Goal: Task Accomplishment & Management: Manage account settings

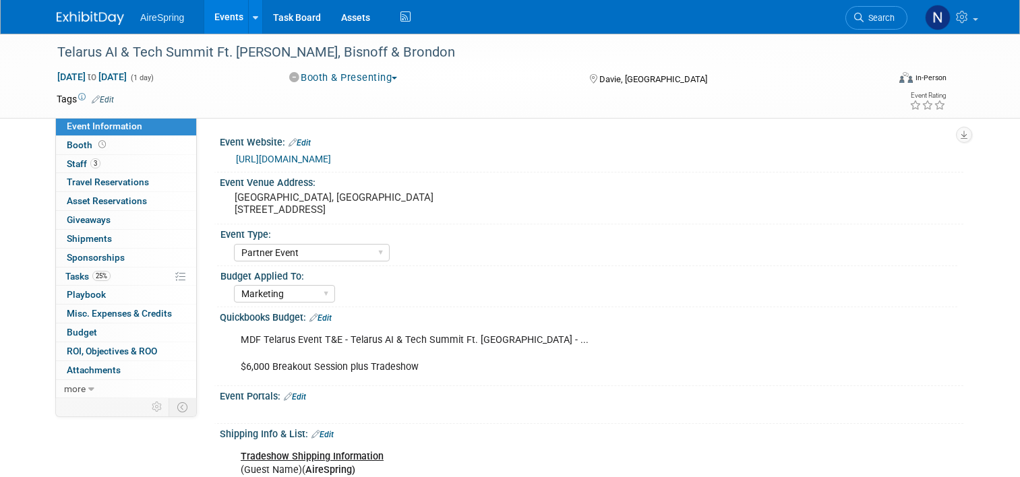
select select "Partner Event"
select select "Marketing"
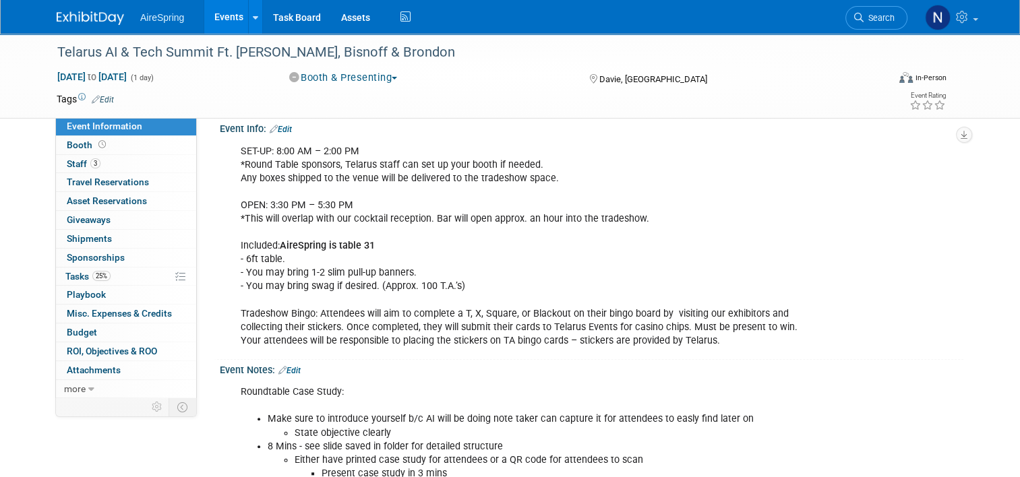
click at [229, 13] on link "Events" at bounding box center [228, 17] width 49 height 34
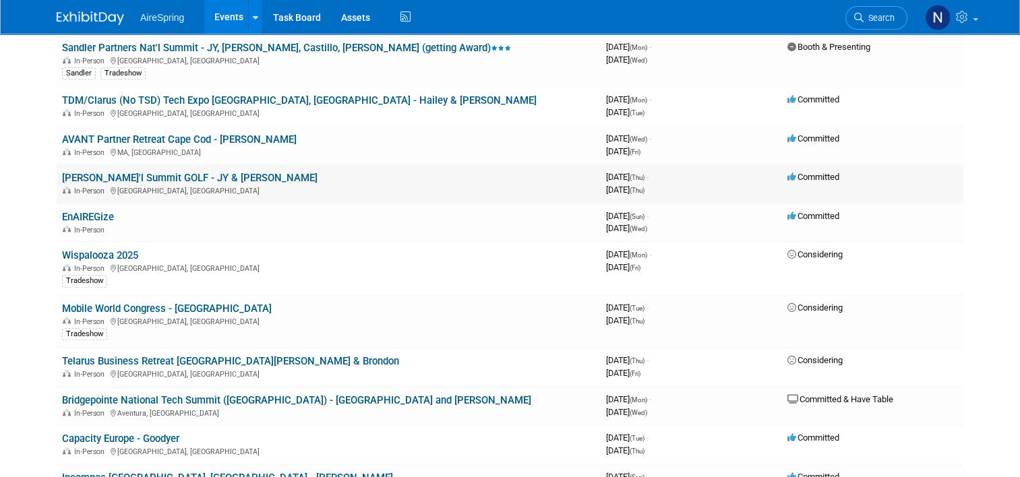
scroll to position [1078, 0]
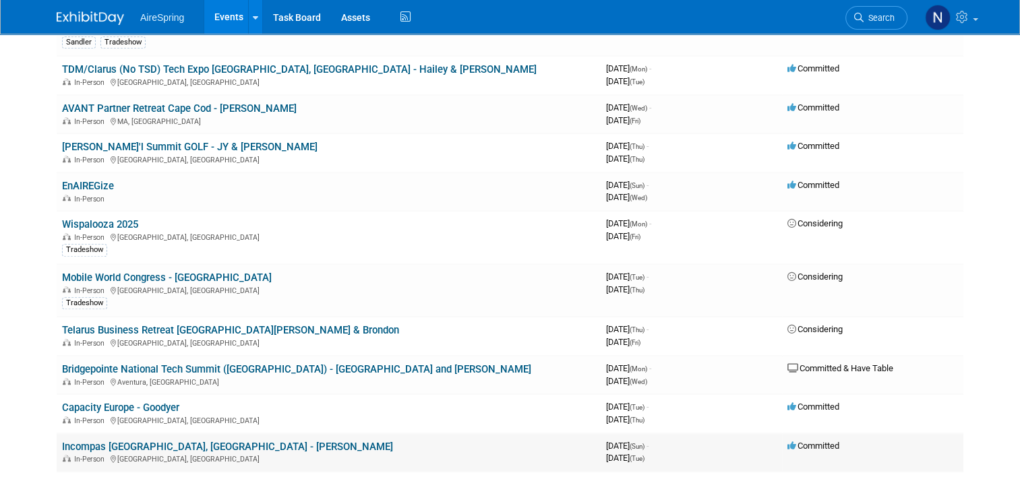
click at [156, 441] on link "Incompas [GEOGRAPHIC_DATA], [GEOGRAPHIC_DATA] - [PERSON_NAME]" at bounding box center [227, 447] width 331 height 12
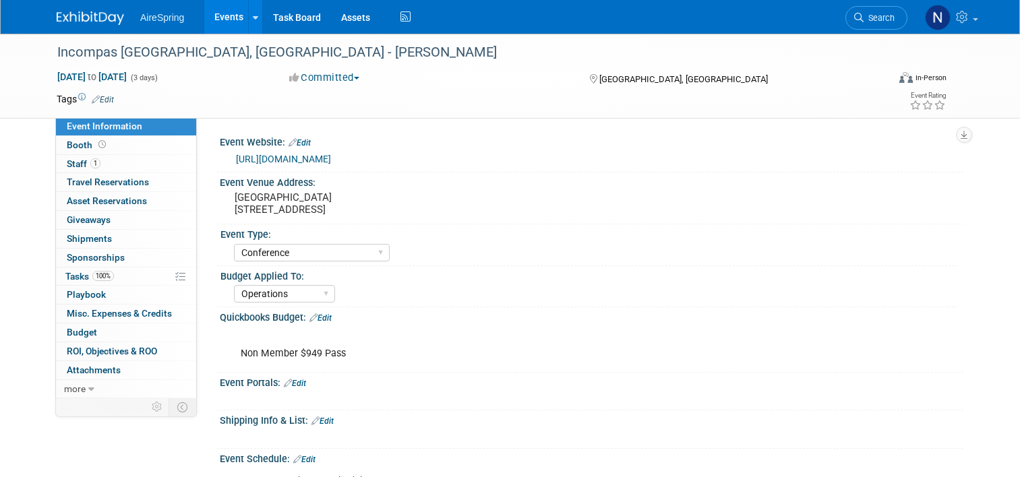
select select "Conference"
select select "Operations"
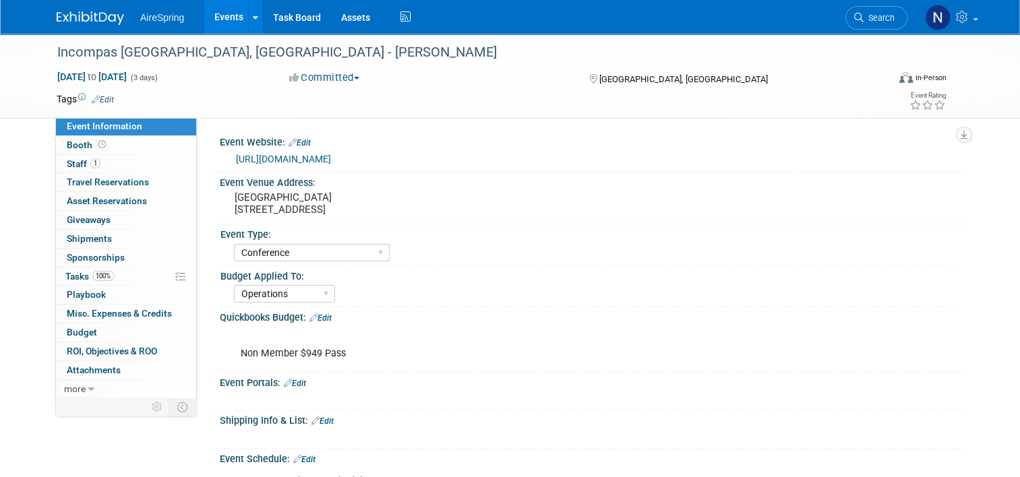
click at [245, 159] on link "https://show.incompas.org/Register" at bounding box center [283, 159] width 95 height 11
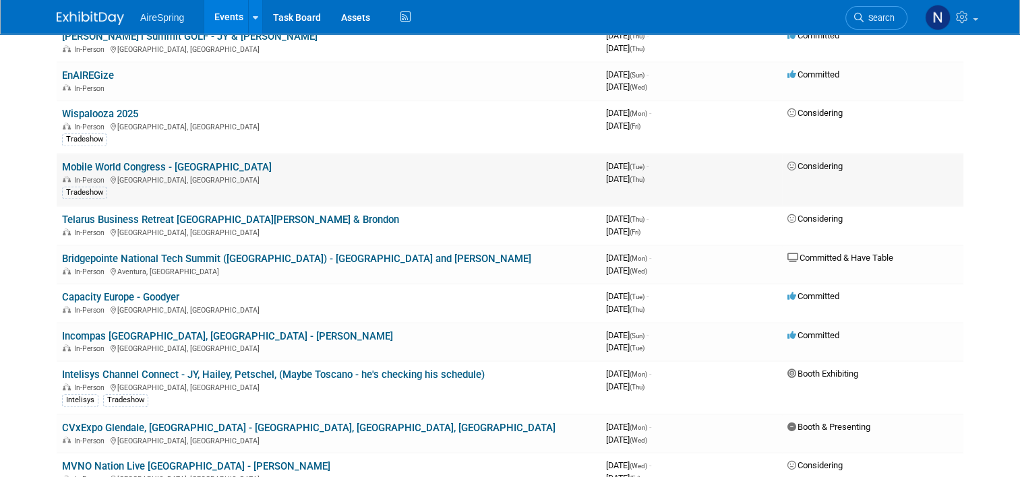
scroll to position [1213, 0]
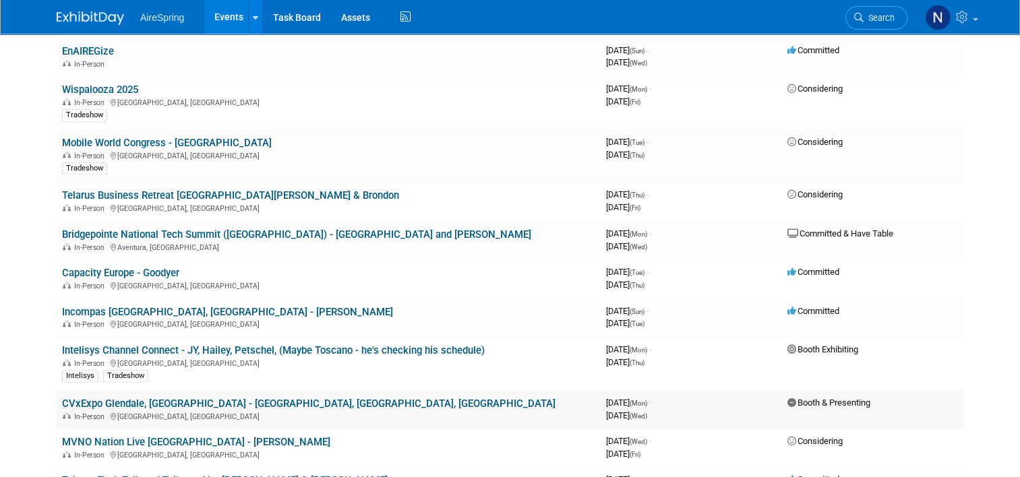
click at [212, 398] on link "CVxExpo Glendale, AZ - Sigmon, Cahill, Welch" at bounding box center [308, 404] width 493 height 12
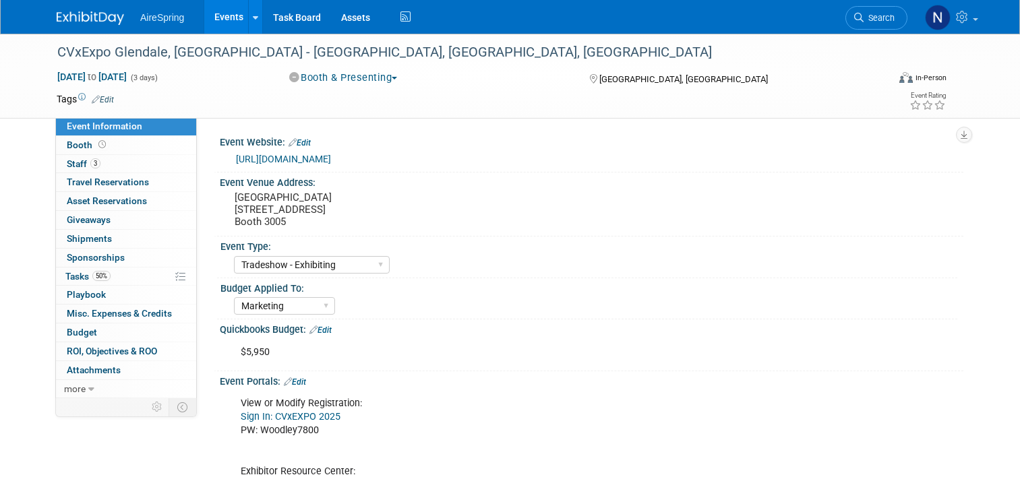
select select "Tradeshow - Exhibiting"
select select "Marketing"
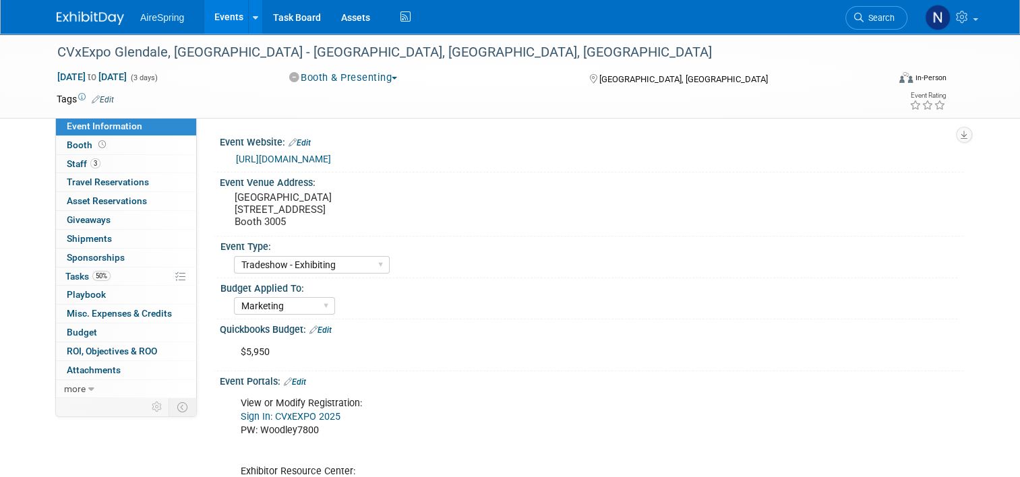
click at [331, 156] on link "https://events.american-tradeshow.com/cvx25?i=l8Tm79AT-ZtHVq9k5ITYdTN32x1wQLu7" at bounding box center [283, 159] width 95 height 11
click at [221, 16] on link "Events" at bounding box center [228, 17] width 49 height 34
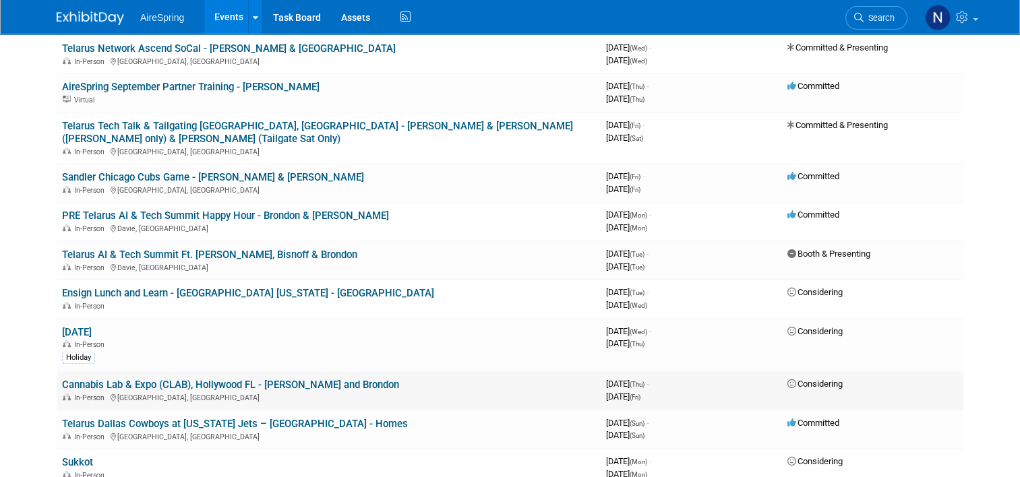
scroll to position [472, 0]
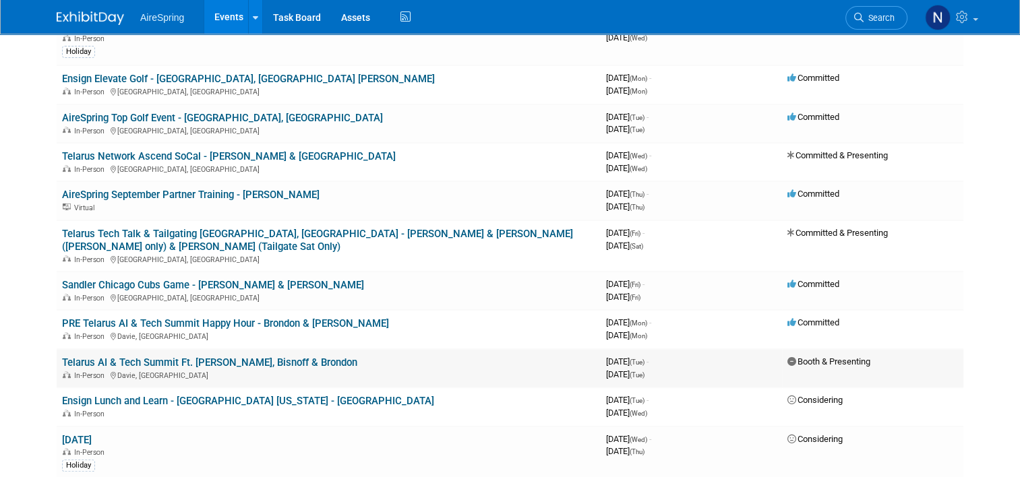
click at [237, 349] on td "Telarus AI & Tech Summit Ft. Lauderdale - Hester, Bisnoff & Brondon In-Person D…" at bounding box center [329, 368] width 544 height 38
click at [237, 356] on link "Telarus AI & Tech Summit Ft. [PERSON_NAME], Bisnoff & Brondon" at bounding box center [209, 362] width 295 height 12
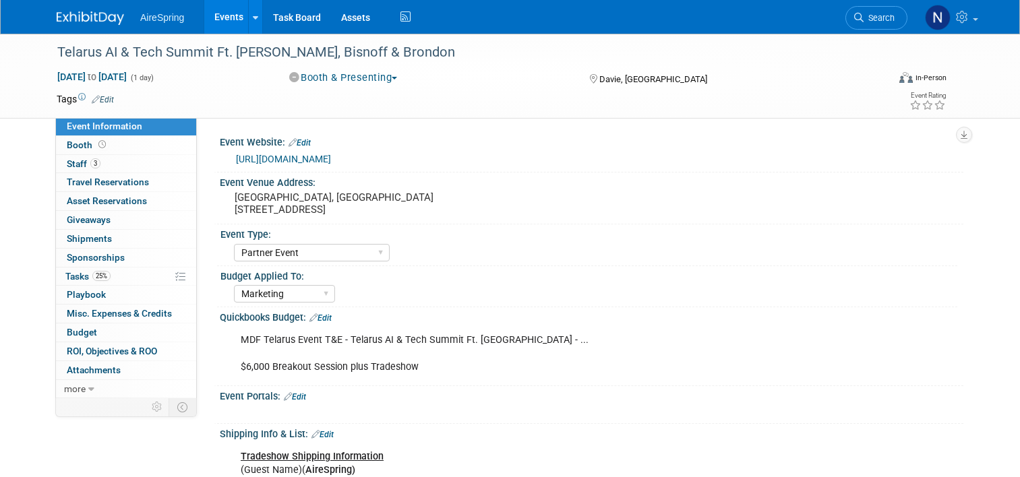
select select "Partner Event"
select select "Marketing"
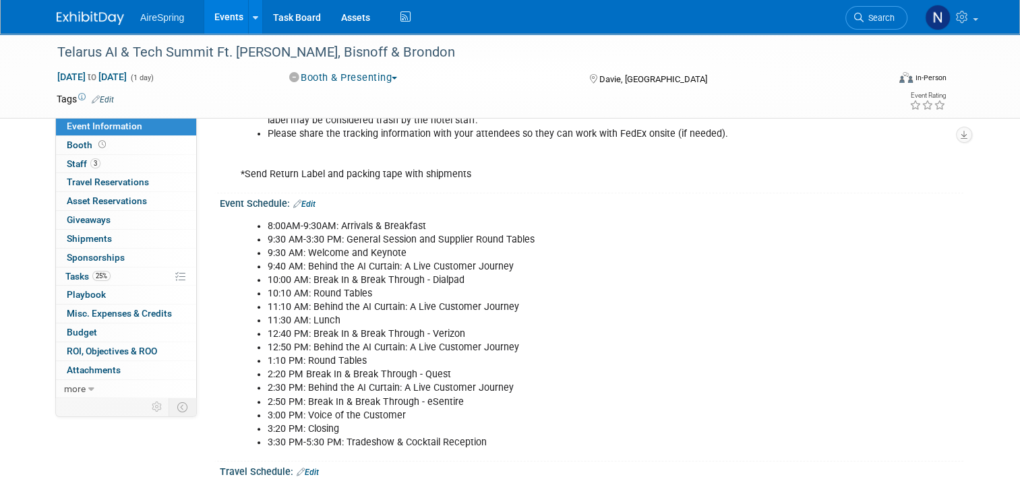
click at [218, 19] on link "Events" at bounding box center [228, 17] width 49 height 34
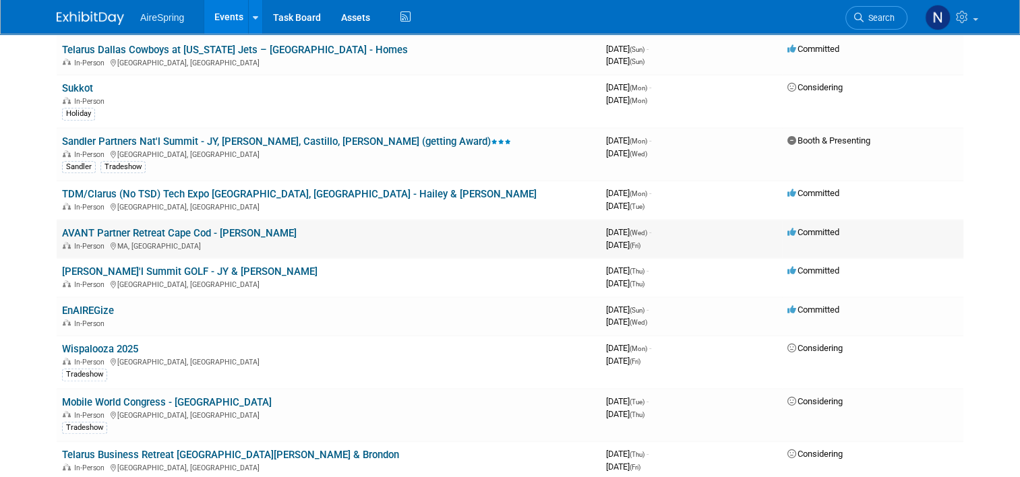
scroll to position [943, 0]
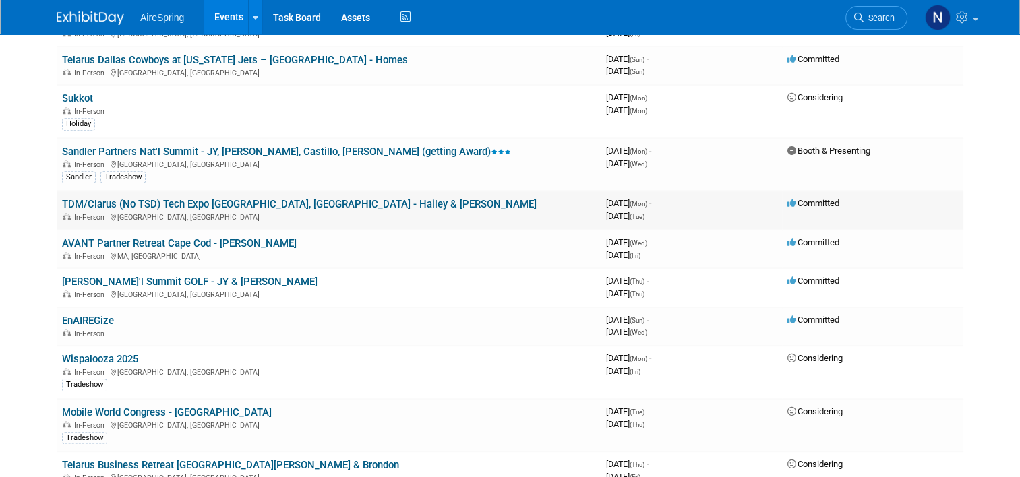
click at [192, 198] on link "TDM/Clarus (No TSD) Tech Expo [GEOGRAPHIC_DATA], [GEOGRAPHIC_DATA] - Hailey & […" at bounding box center [299, 204] width 474 height 12
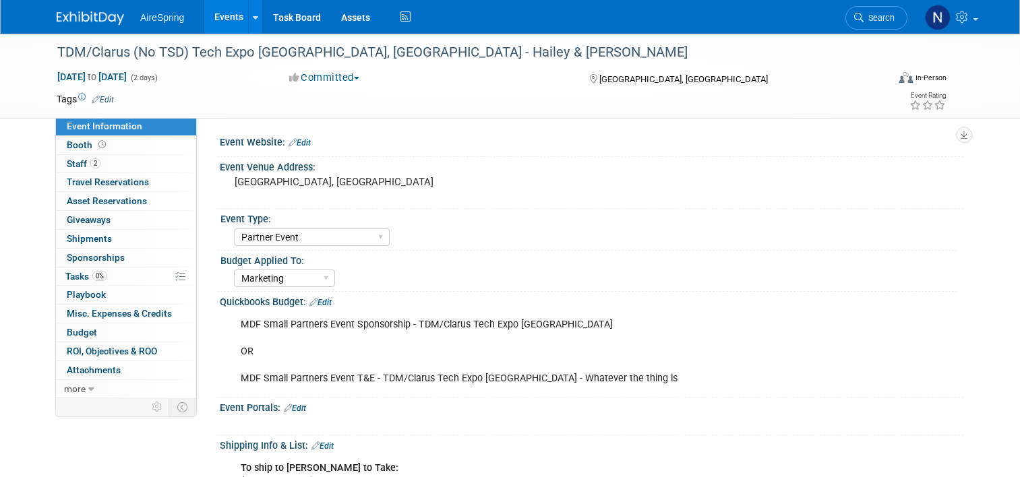
select select "Partner Event"
select select "Marketing"
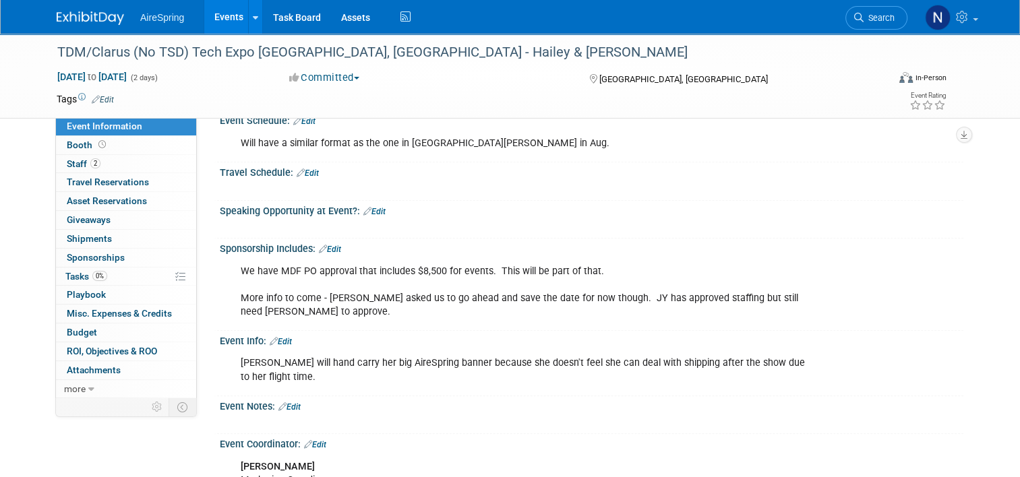
scroll to position [819, 0]
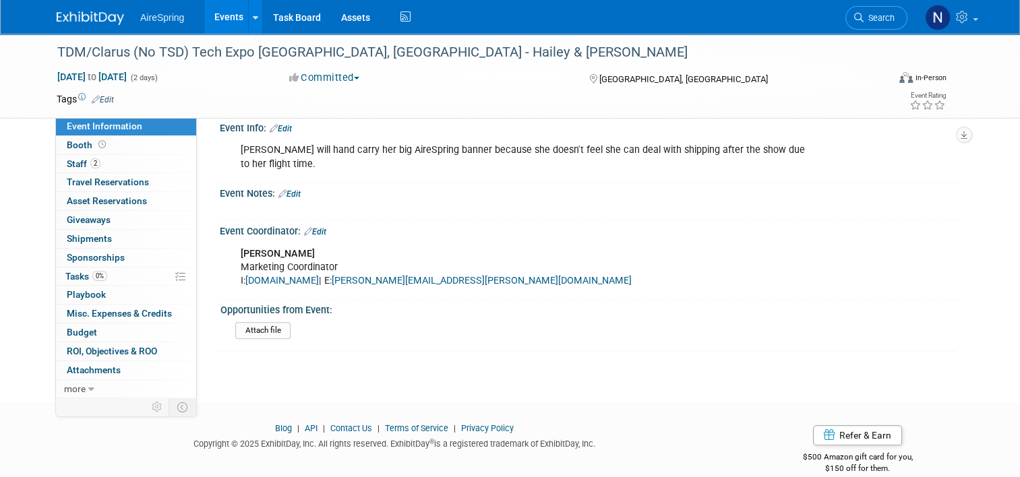
click at [215, 20] on link "Events" at bounding box center [228, 17] width 49 height 34
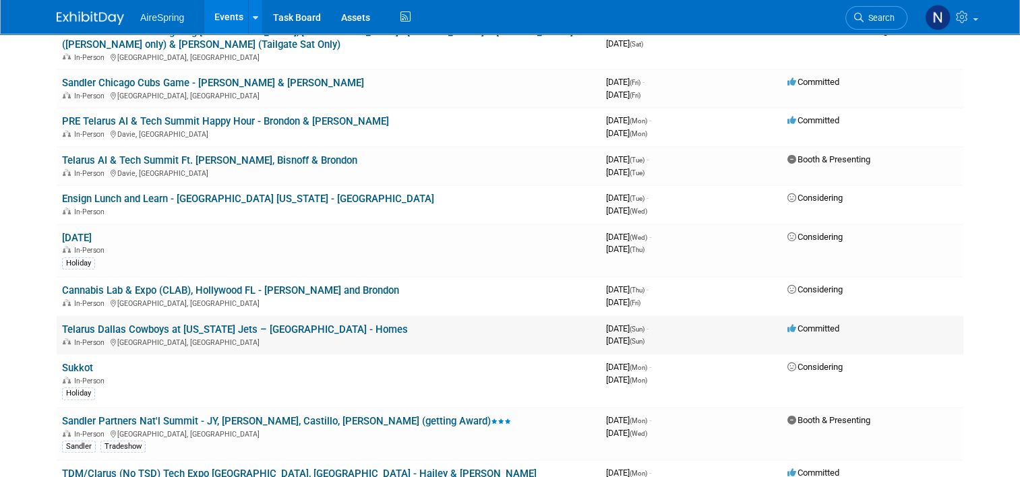
scroll to position [809, 0]
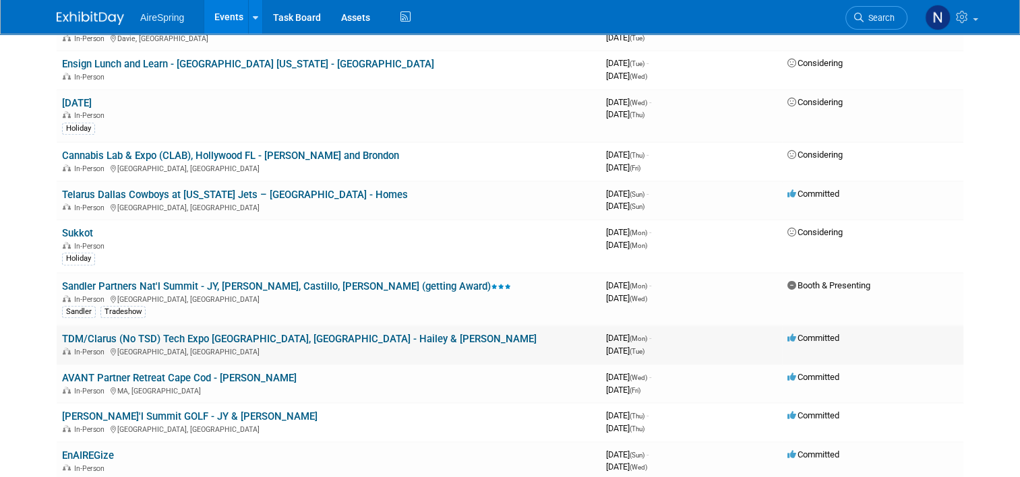
click at [197, 333] on link "TDM/Clarus (No TSD) Tech Expo [GEOGRAPHIC_DATA], [GEOGRAPHIC_DATA] - Hailey & […" at bounding box center [299, 339] width 474 height 12
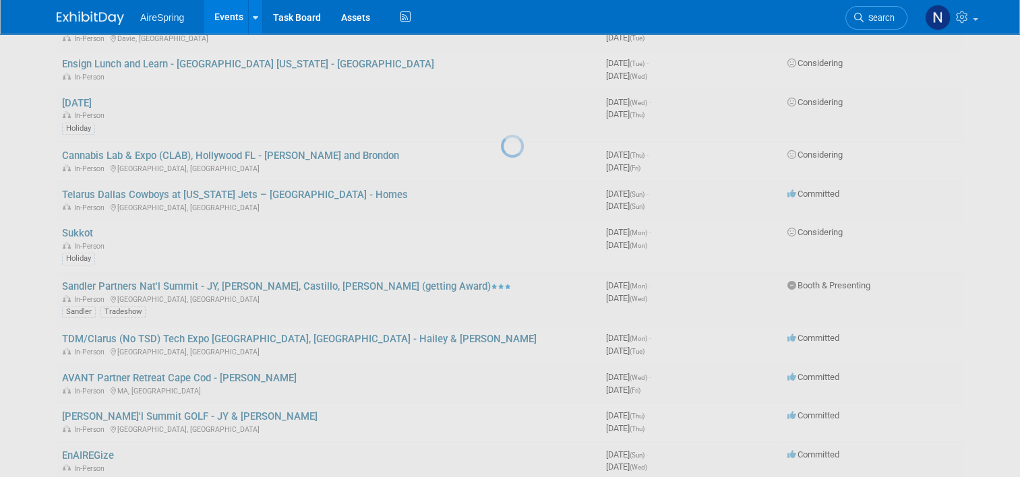
click at [501, 315] on div at bounding box center [510, 238] width 19 height 477
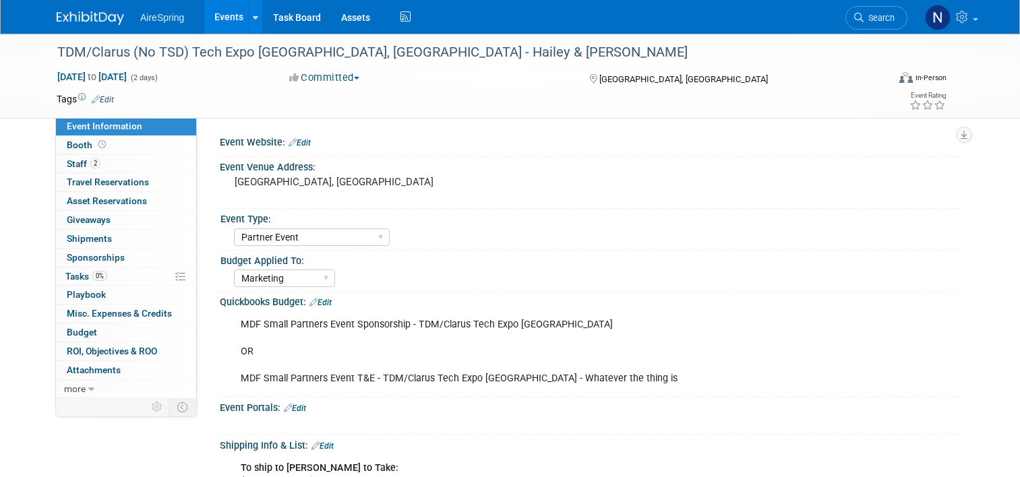
select select "Partner Event"
select select "Marketing"
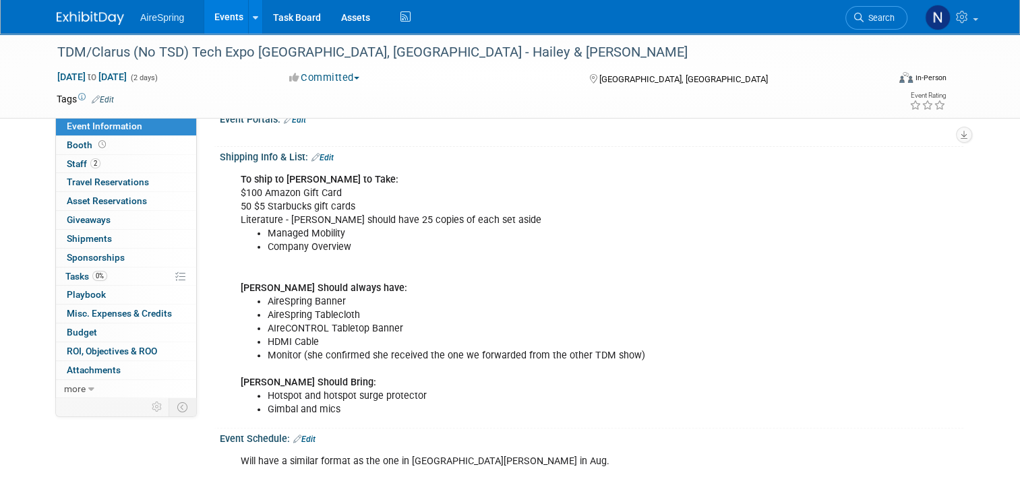
scroll to position [202, 0]
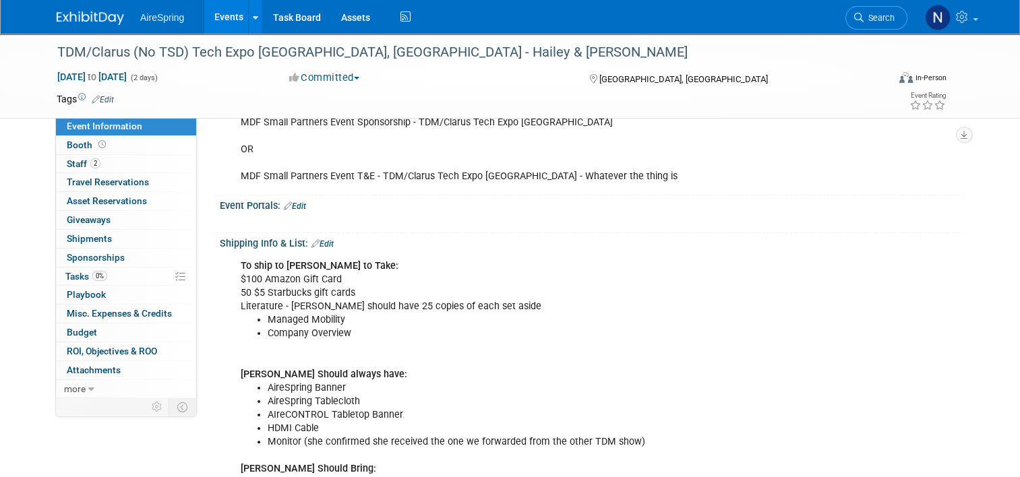
click at [314, 240] on link "Edit" at bounding box center [322, 243] width 22 height 9
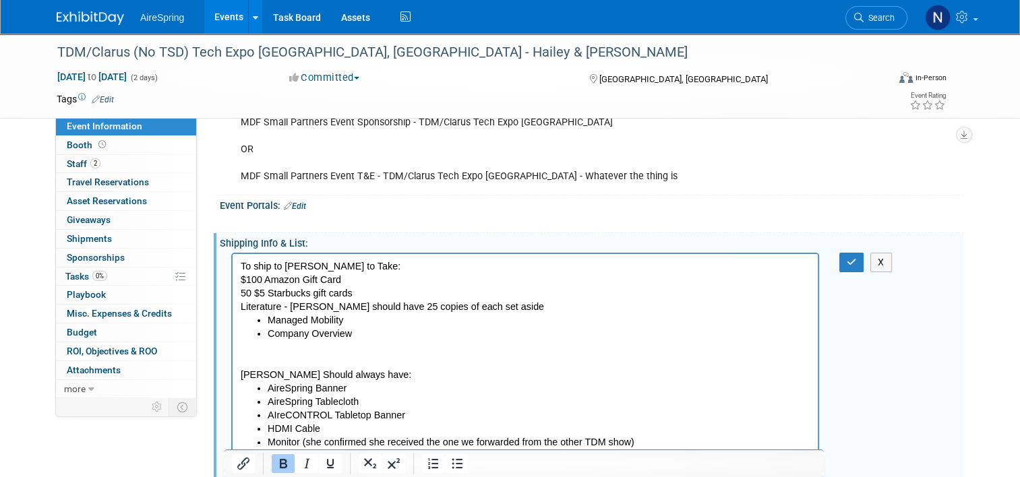
scroll to position [0, 0]
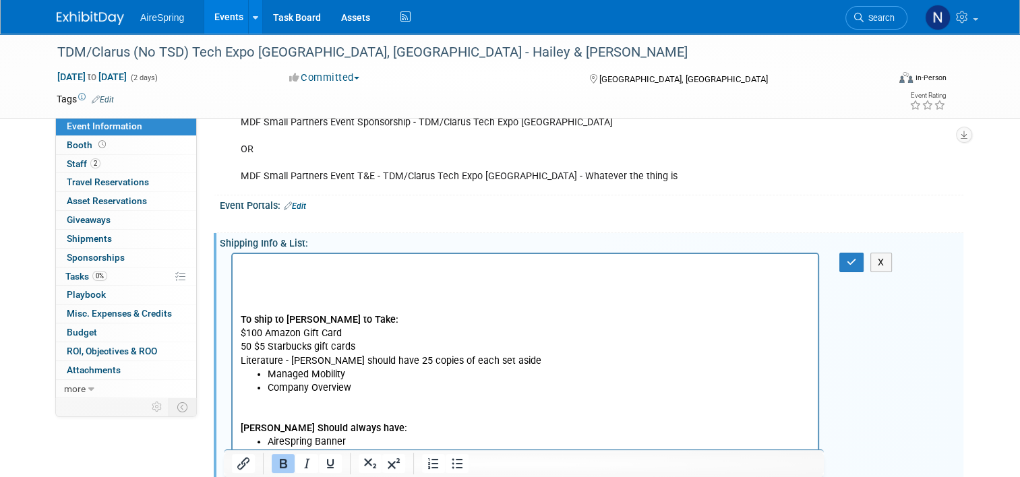
click at [321, 277] on p "Rich Text Area. Press ALT-0 for help." at bounding box center [525, 278] width 569 height 13
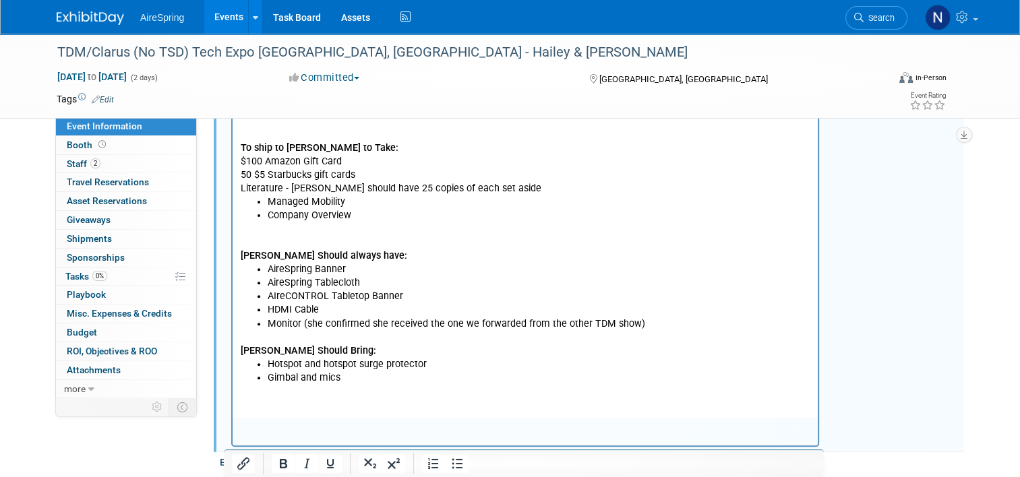
scroll to position [282, 0]
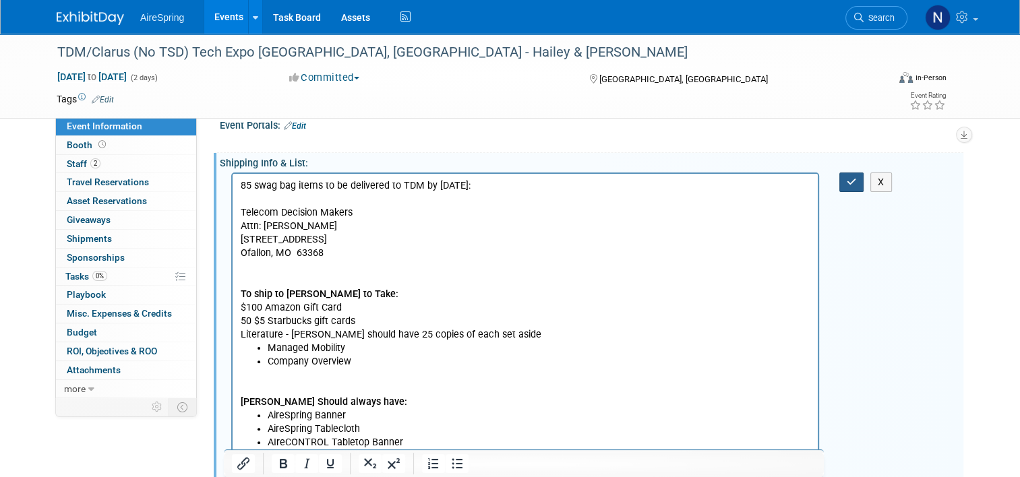
drag, startPoint x: 856, startPoint y: 183, endPoint x: 559, endPoint y: 104, distance: 307.6
click at [856, 183] on icon "button" at bounding box center [851, 181] width 10 height 9
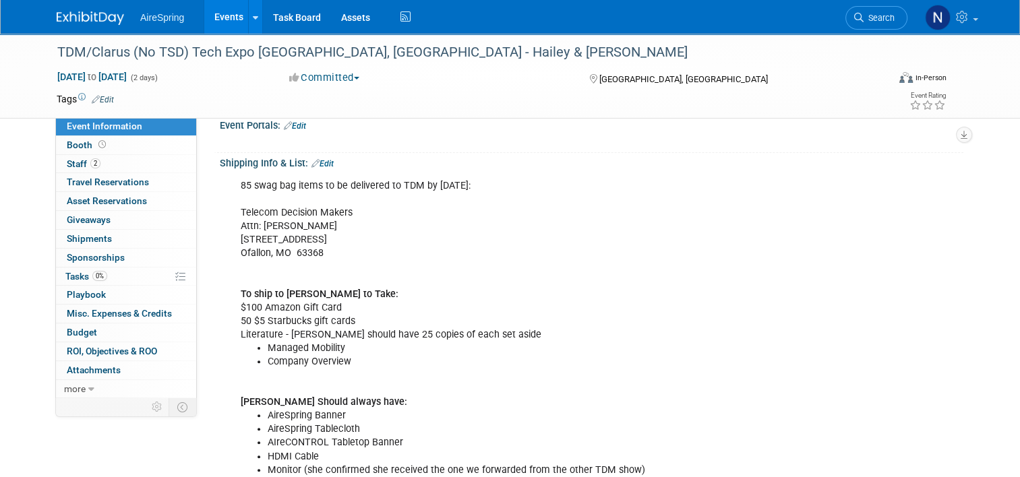
click at [223, 7] on link "Events" at bounding box center [228, 17] width 49 height 34
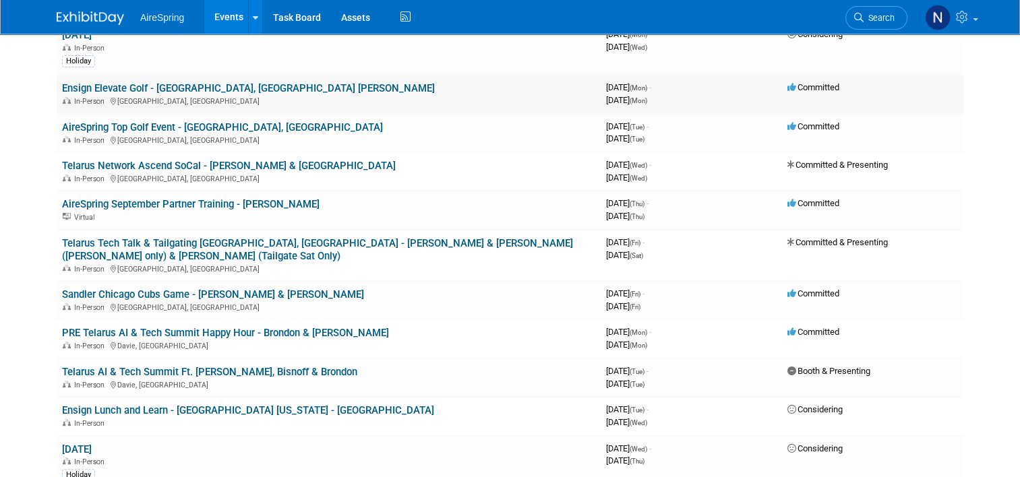
scroll to position [472, 0]
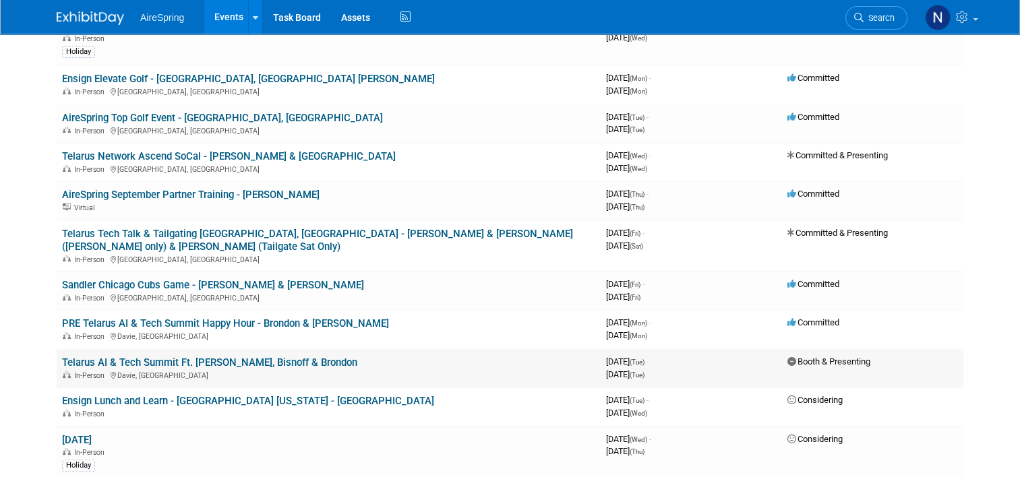
click at [245, 356] on link "Telarus AI & Tech Summit Ft. [PERSON_NAME], Bisnoff & Brondon" at bounding box center [209, 362] width 295 height 12
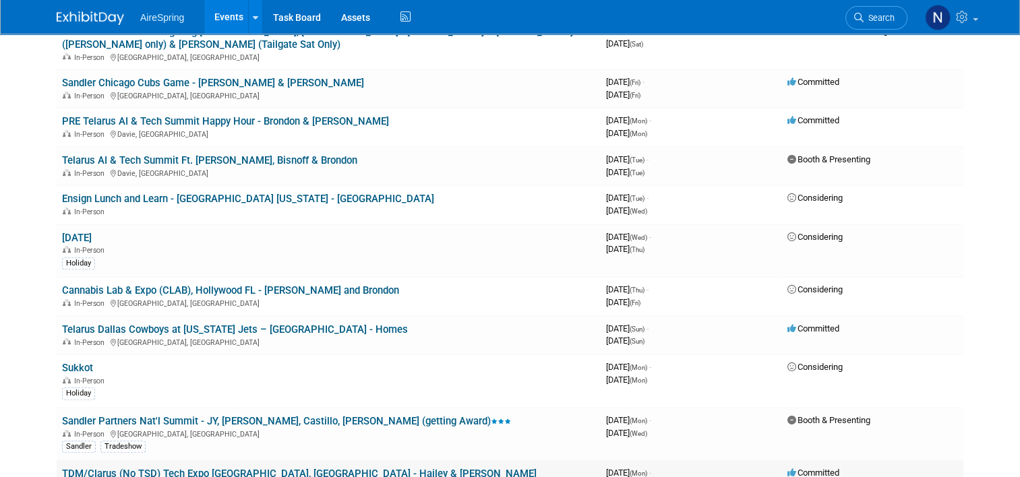
click at [197, 468] on link "TDM/Clarus (No TSD) Tech Expo [GEOGRAPHIC_DATA], [GEOGRAPHIC_DATA] - Hailey & […" at bounding box center [299, 474] width 474 height 12
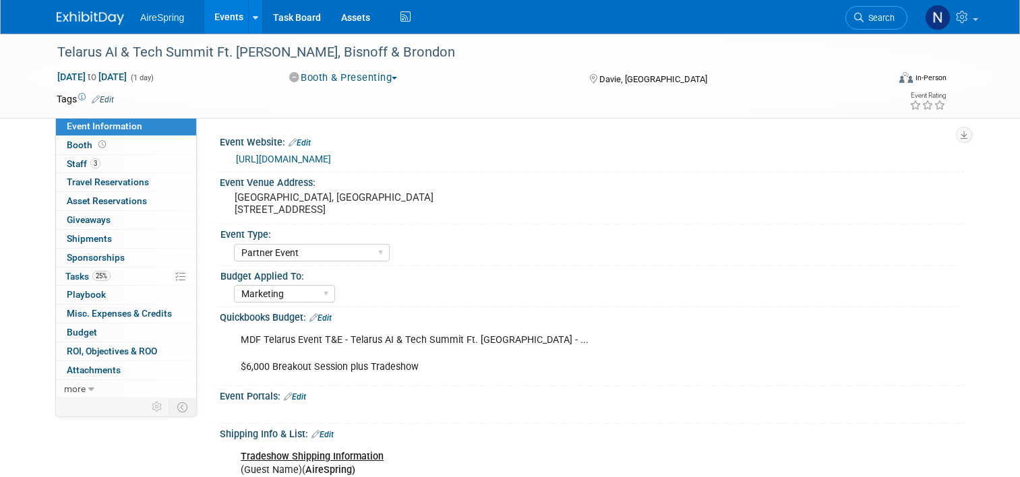
select select "Partner Event"
select select "Marketing"
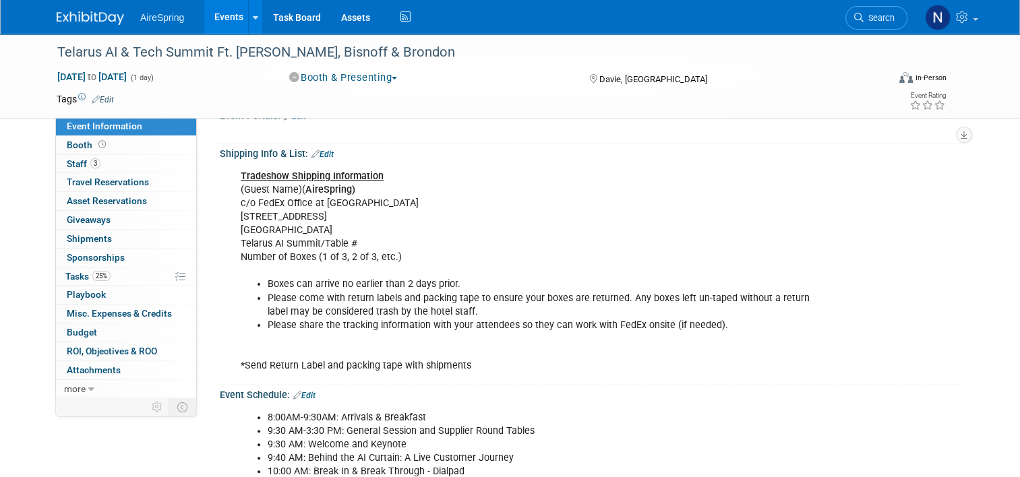
scroll to position [202, 0]
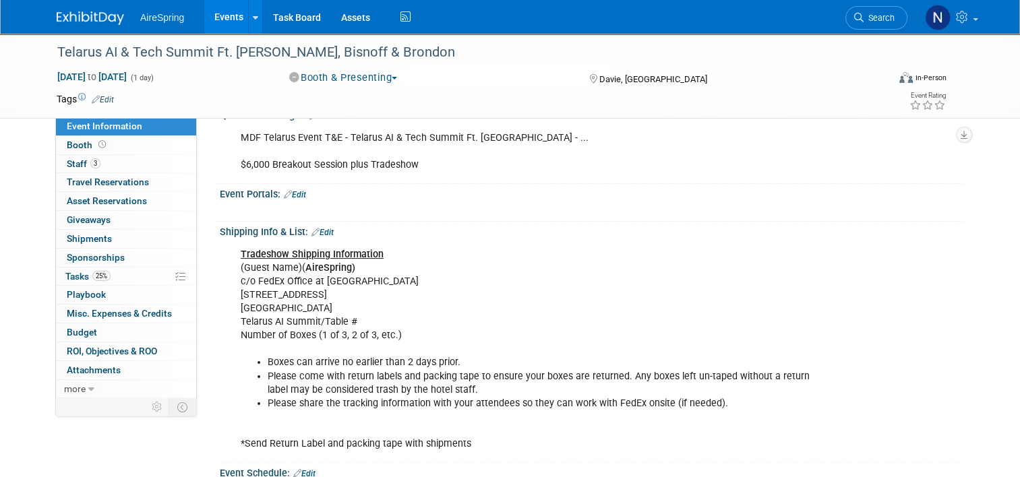
click at [325, 230] on link "Edit" at bounding box center [322, 232] width 22 height 9
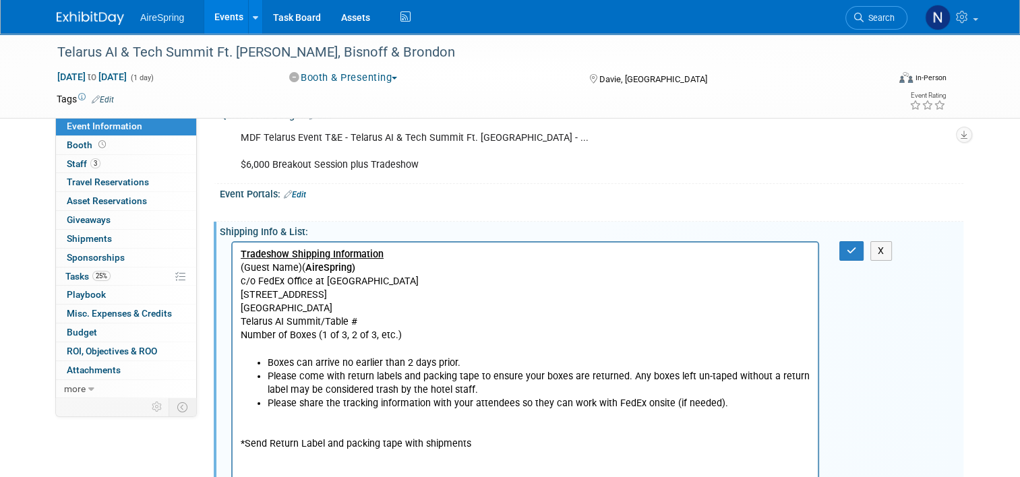
scroll to position [0, 0]
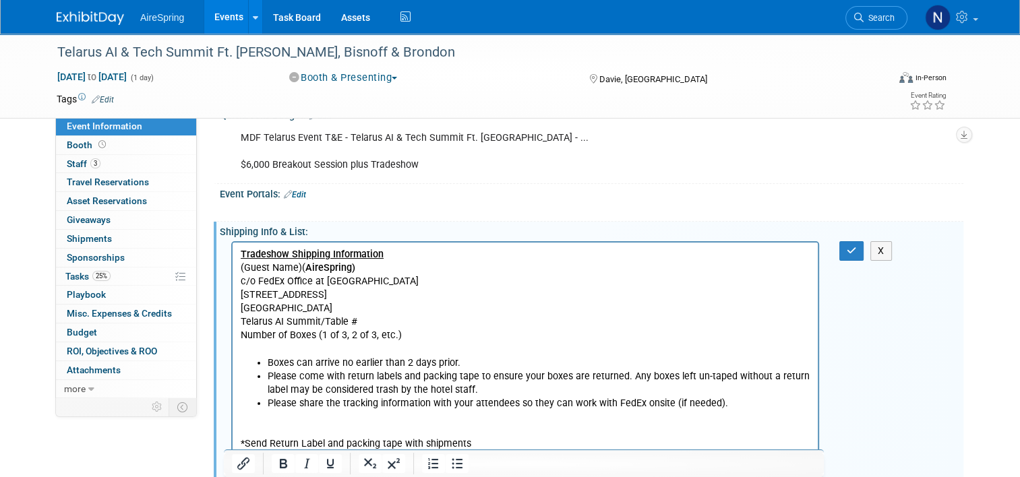
click at [505, 441] on p "*Send Return Label and packing tape with shipments" at bounding box center [525, 430] width 569 height 40
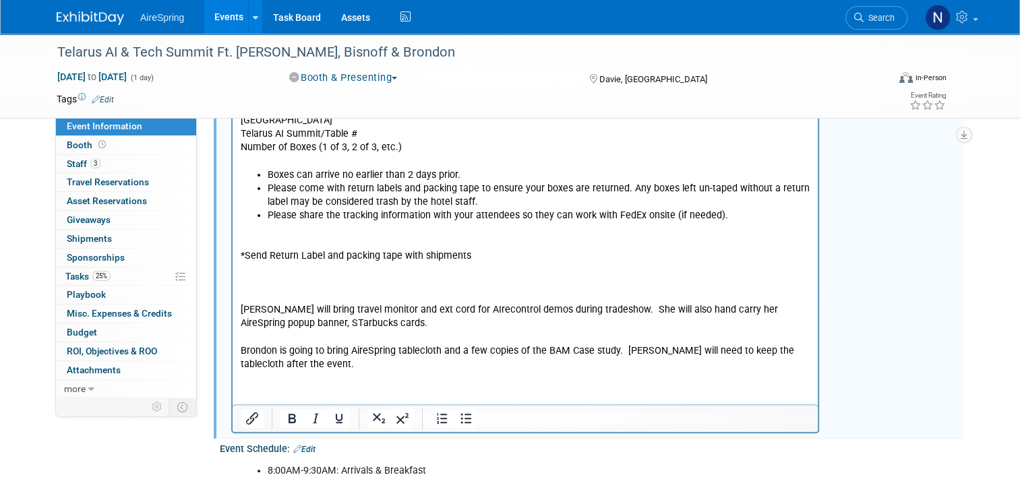
scroll to position [323, 0]
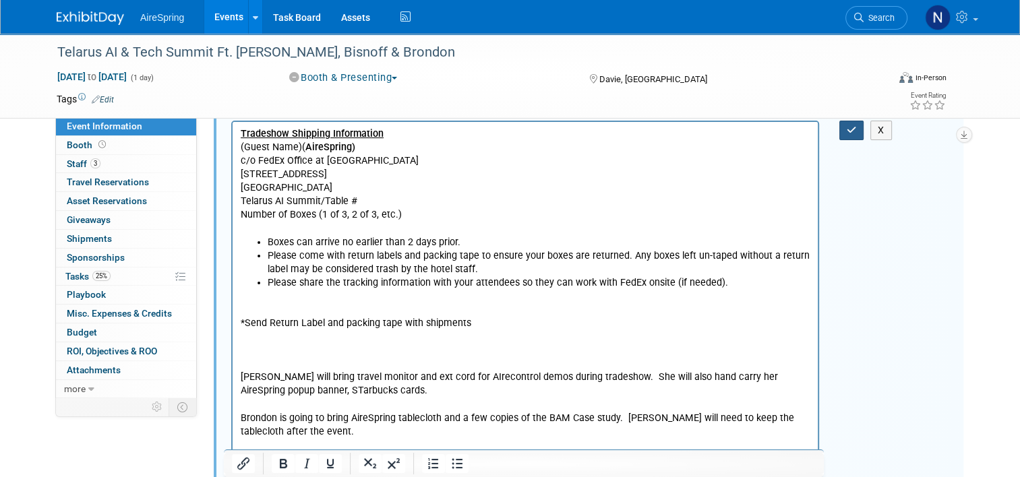
click at [854, 127] on icon "button" at bounding box center [851, 129] width 10 height 9
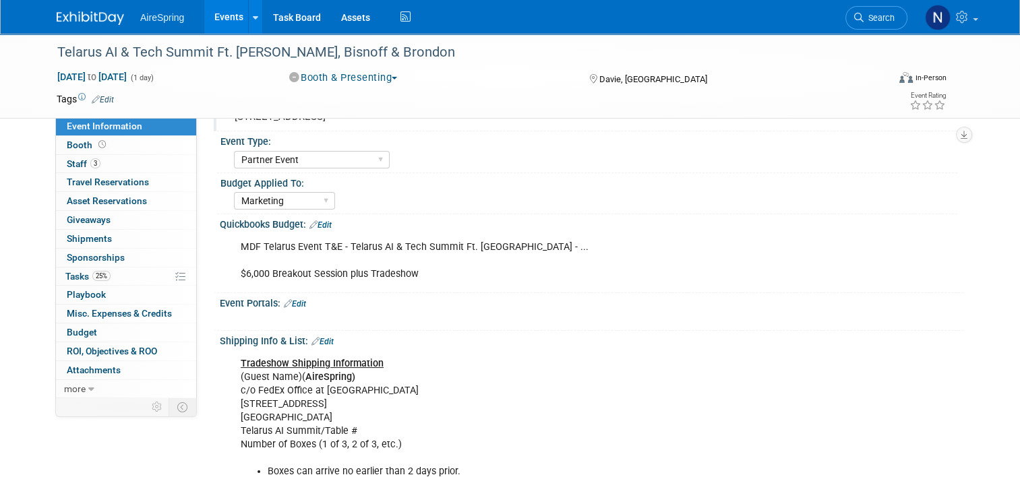
scroll to position [0, 0]
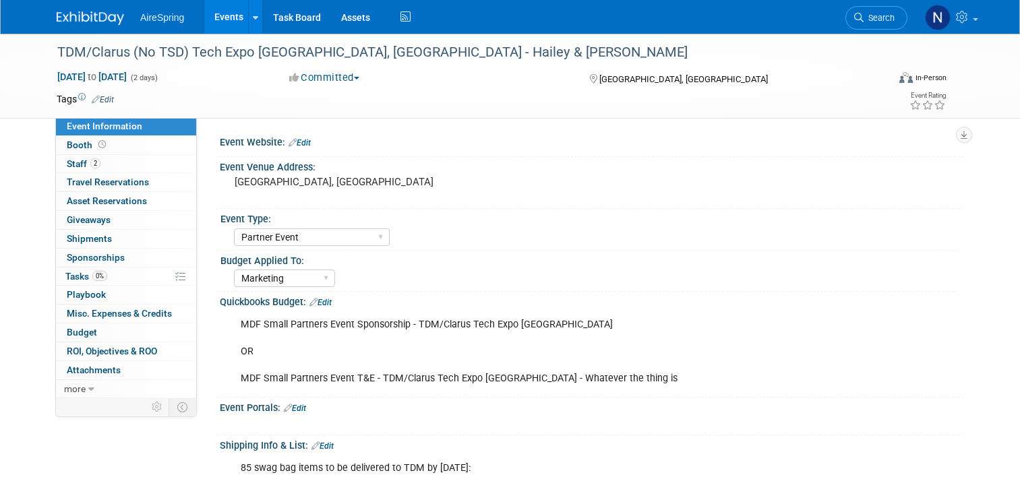
select select "Partner Event"
select select "Marketing"
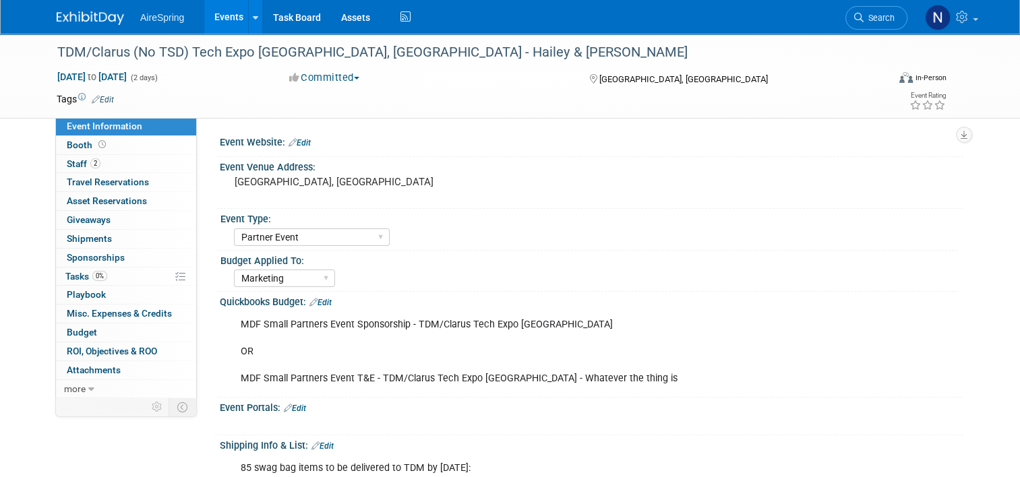
click at [294, 140] on link "Edit" at bounding box center [299, 142] width 22 height 9
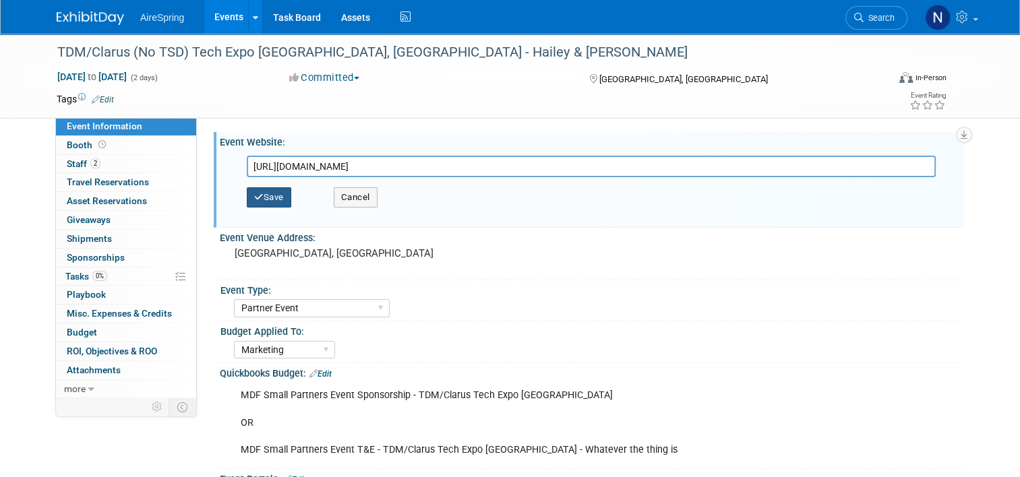
type input "[URL][DOMAIN_NAME]"
click at [259, 195] on button "Save" at bounding box center [269, 197] width 44 height 20
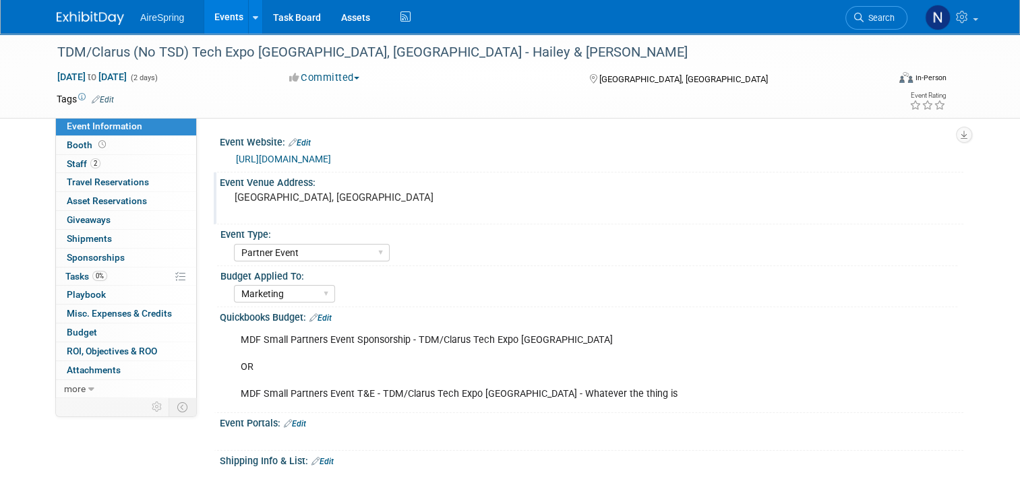
click at [249, 197] on pre "[GEOGRAPHIC_DATA], [GEOGRAPHIC_DATA]" at bounding box center [374, 197] width 280 height 12
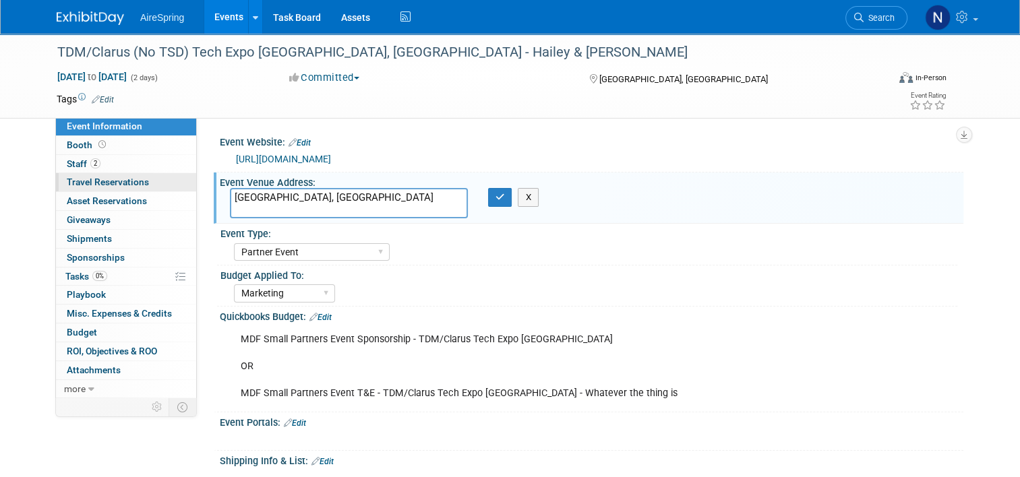
drag, startPoint x: 282, startPoint y: 199, endPoint x: 185, endPoint y: 187, distance: 97.1
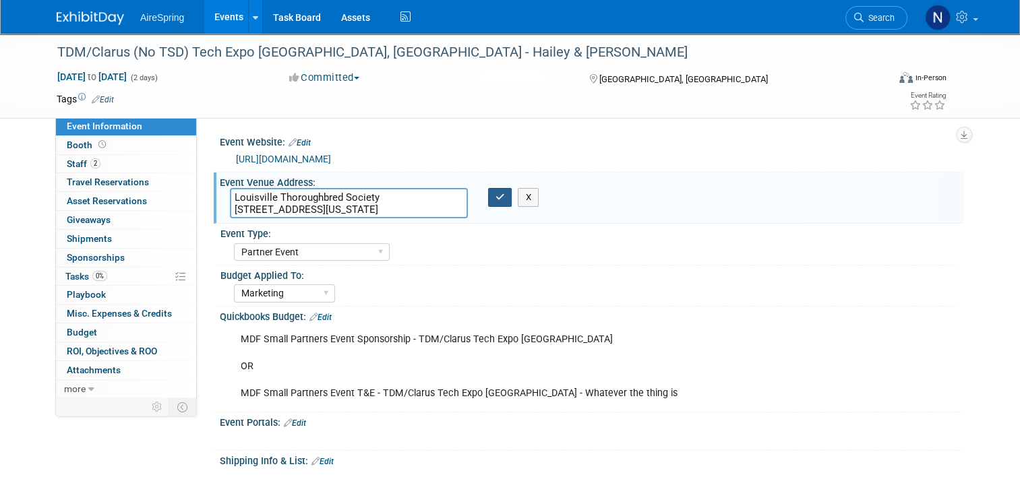
type textarea "Louisville Thoroughbred Society [STREET_ADDRESS][US_STATE]"
click at [496, 197] on icon "button" at bounding box center [499, 197] width 9 height 9
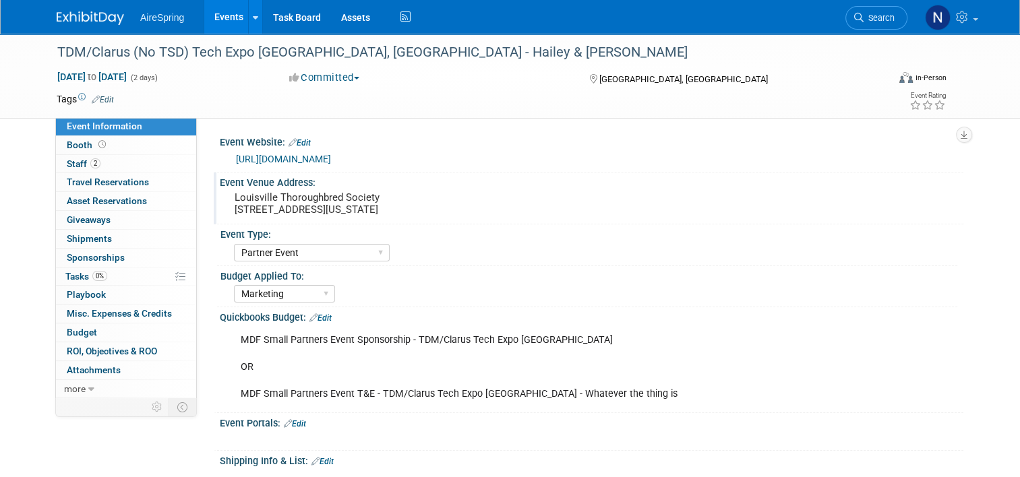
click at [219, 16] on link "Events" at bounding box center [228, 17] width 49 height 34
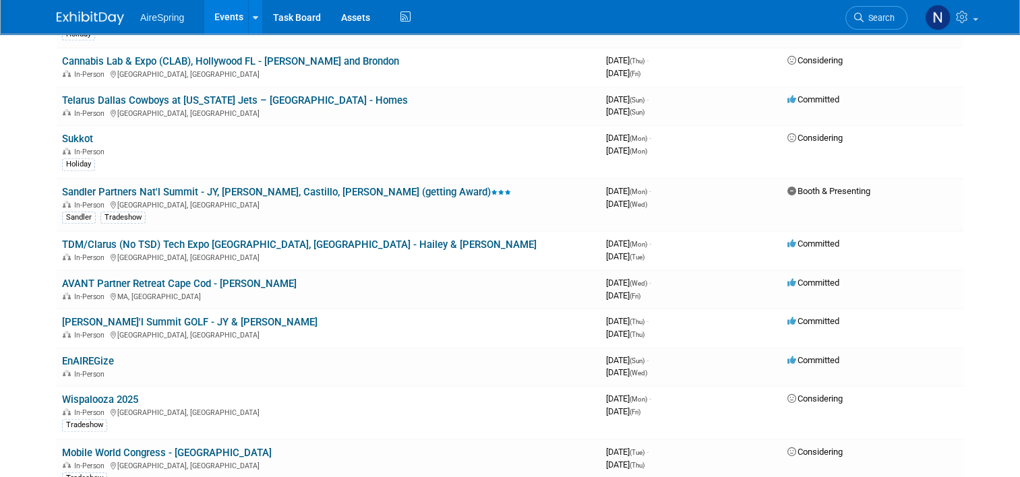
scroll to position [1011, 0]
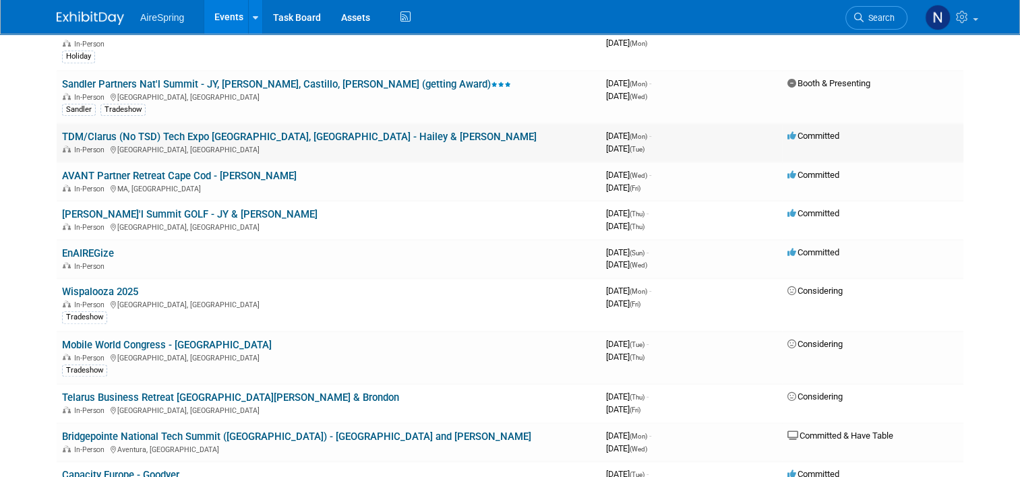
click at [308, 131] on link "TDM/Clarus (No TSD) Tech Expo [GEOGRAPHIC_DATA], [GEOGRAPHIC_DATA] - Hailey & […" at bounding box center [299, 137] width 474 height 12
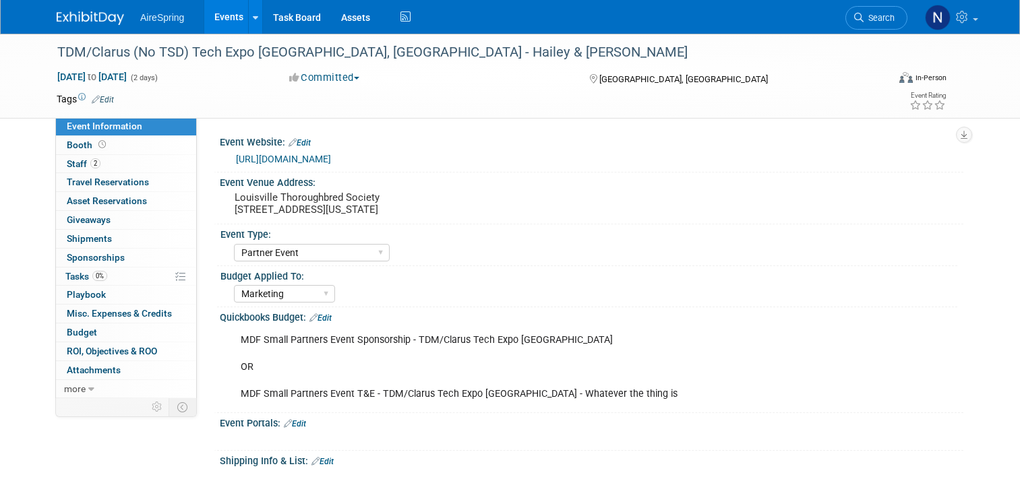
select select "Partner Event"
select select "Marketing"
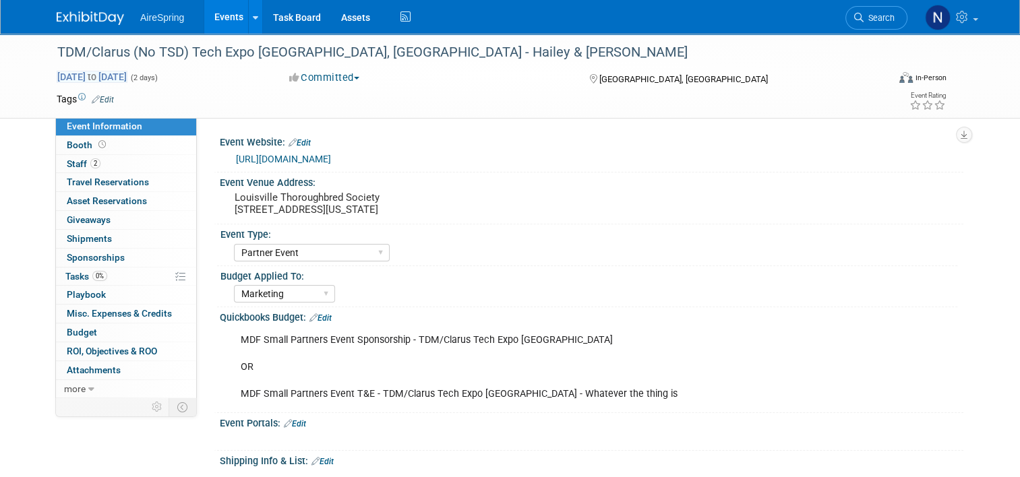
click at [127, 75] on span "[DATE] to [DATE]" at bounding box center [92, 77] width 71 height 12
select select "9"
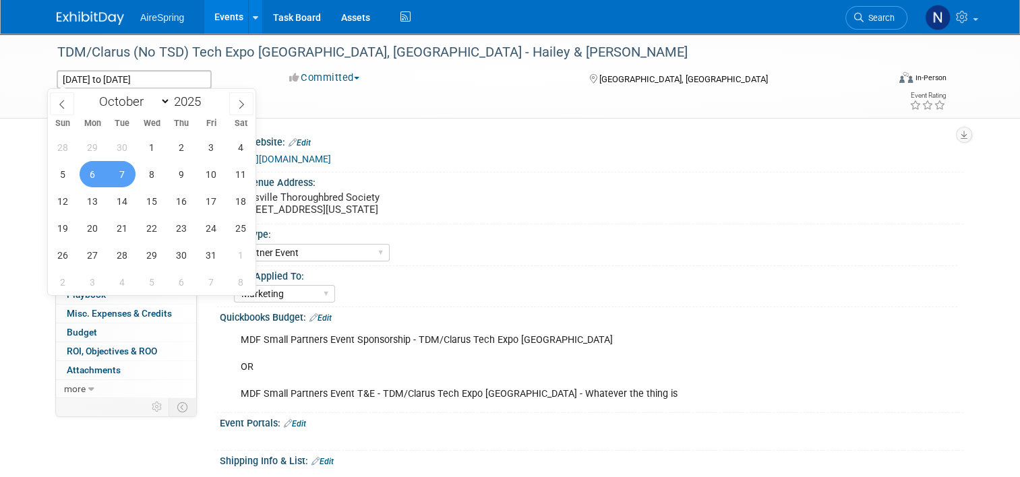
click at [123, 170] on span "7" at bounding box center [122, 174] width 26 height 26
type input "[DATE]"
click at [123, 171] on span "7" at bounding box center [122, 174] width 26 height 26
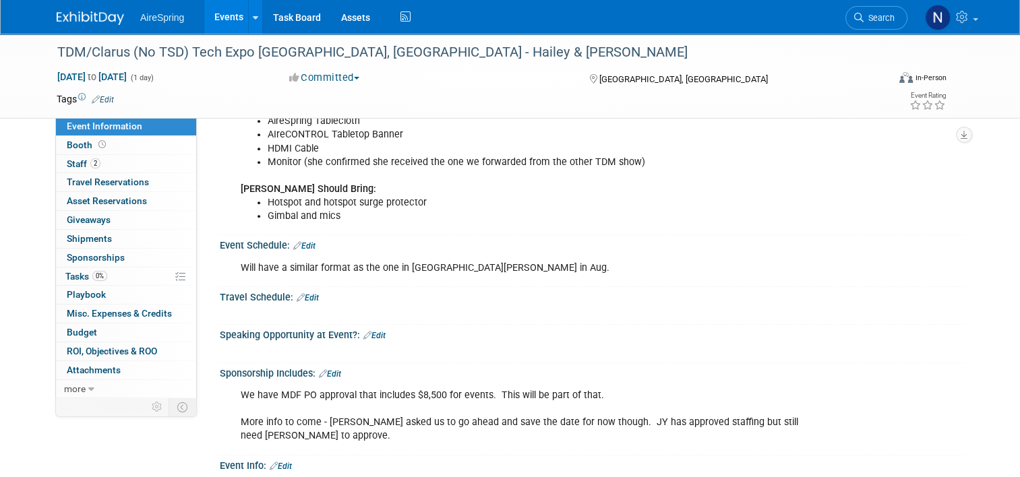
scroll to position [606, 0]
click at [302, 241] on link "Edit" at bounding box center [304, 245] width 22 height 9
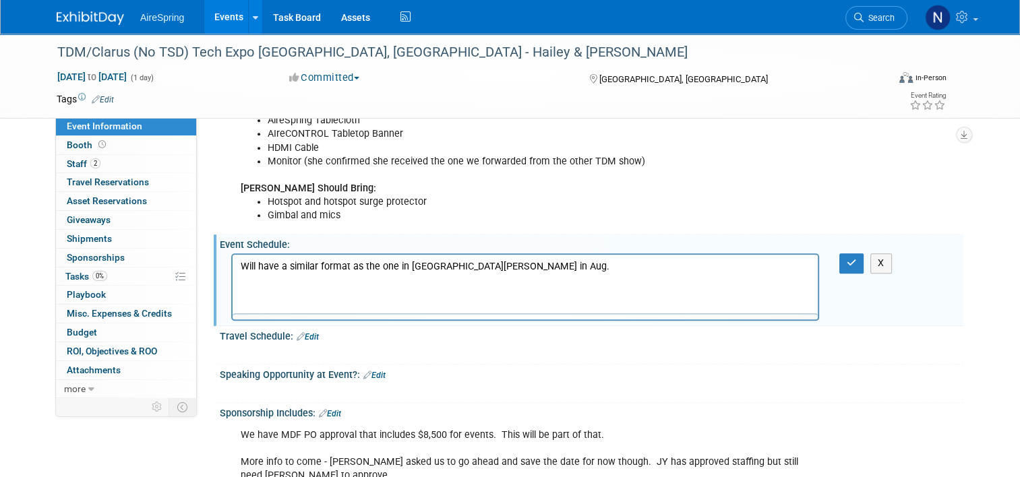
scroll to position [0, 0]
click at [508, 274] on html "Will have a similar format as the one in [GEOGRAPHIC_DATA][PERSON_NAME] in Aug." at bounding box center [524, 264] width 585 height 19
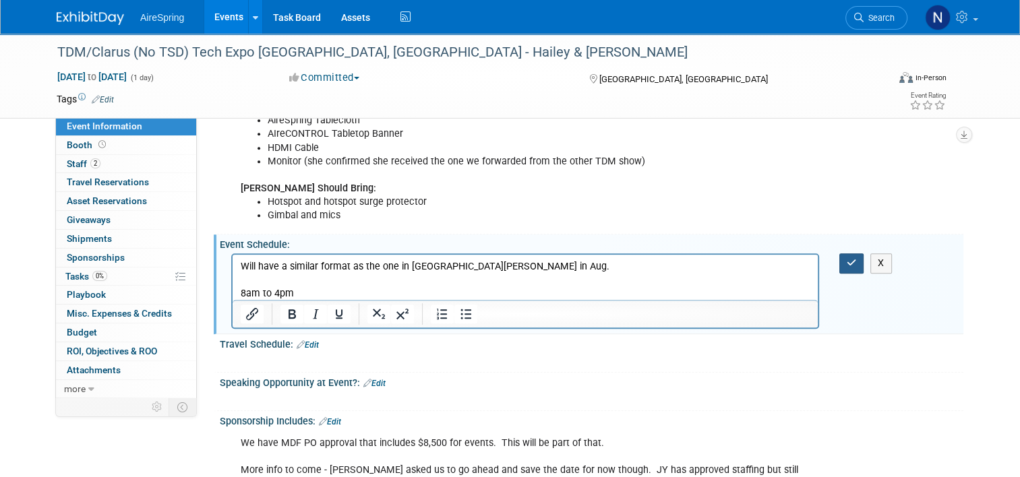
click at [850, 256] on button "button" at bounding box center [851, 263] width 25 height 20
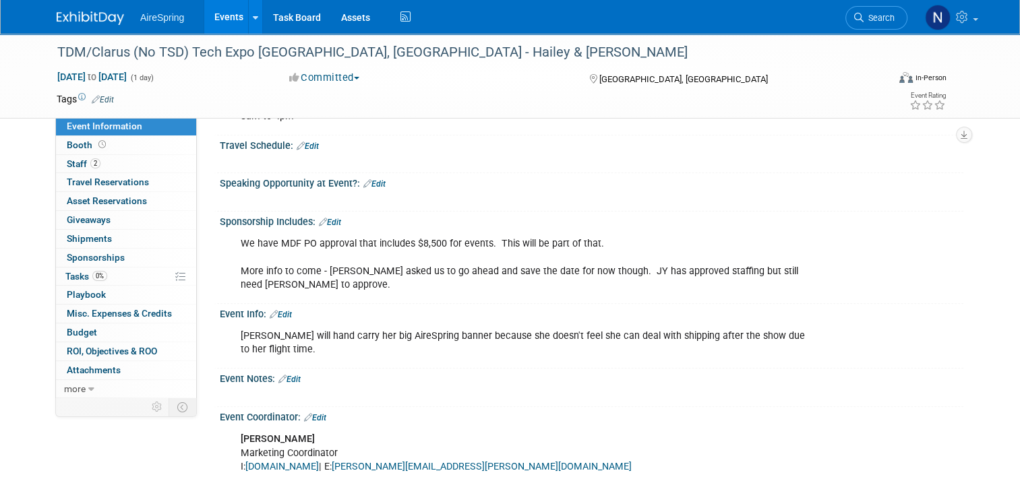
scroll to position [809, 0]
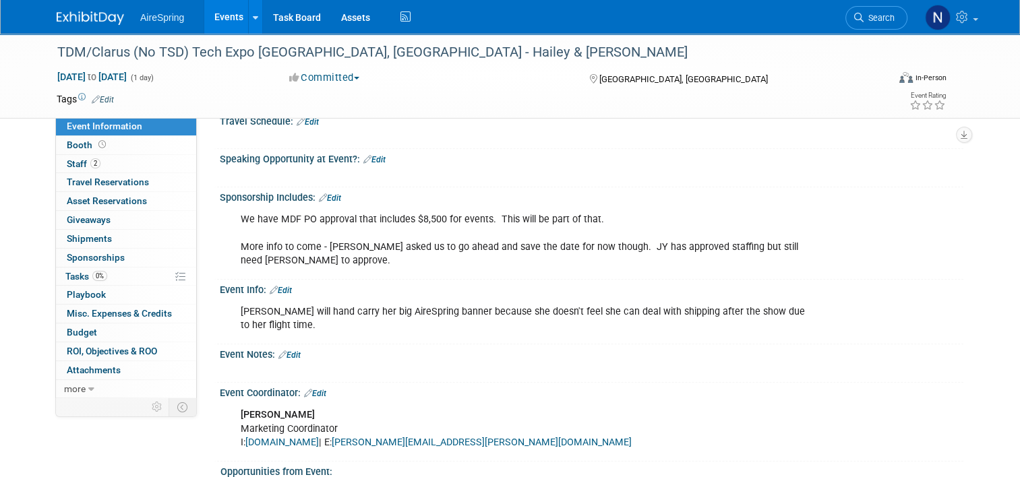
click at [292, 350] on link "Edit" at bounding box center [289, 354] width 22 height 9
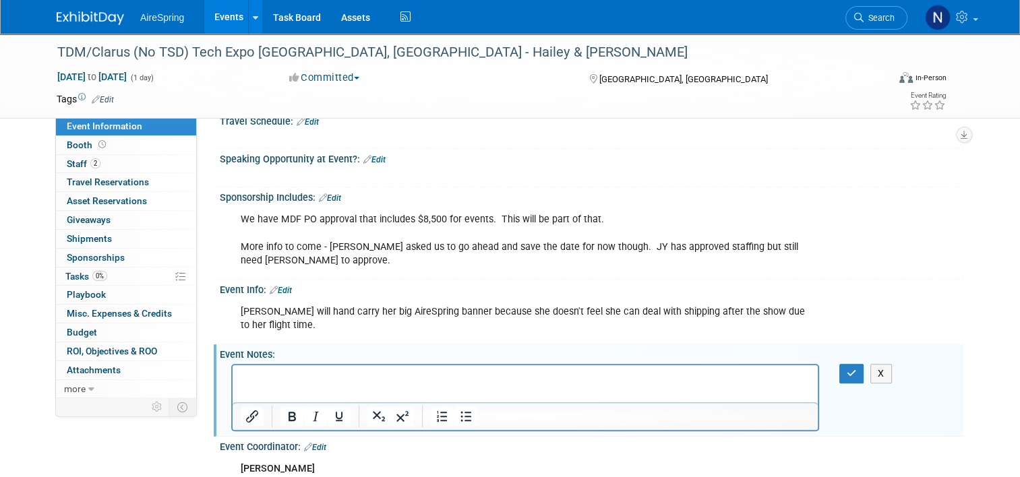
scroll to position [0, 0]
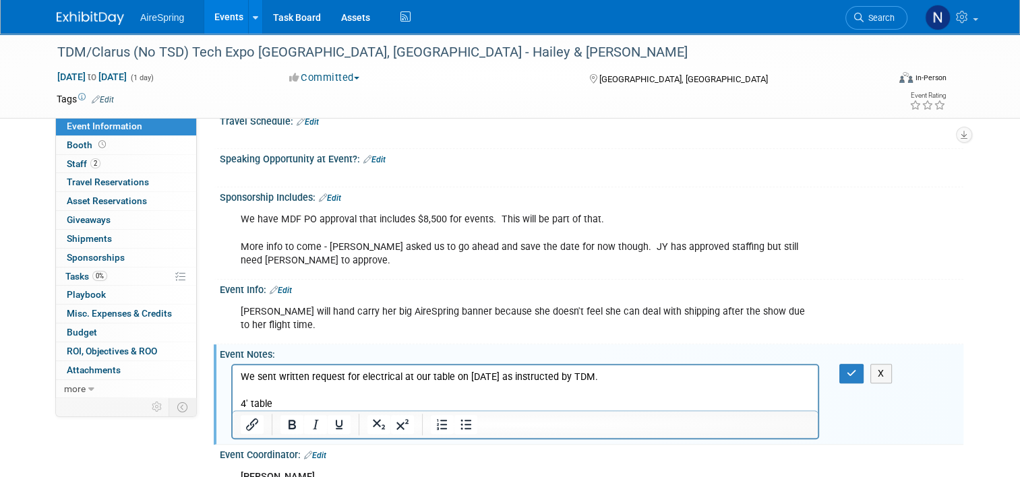
click at [331, 406] on p "4' table" at bounding box center [525, 403] width 569 height 13
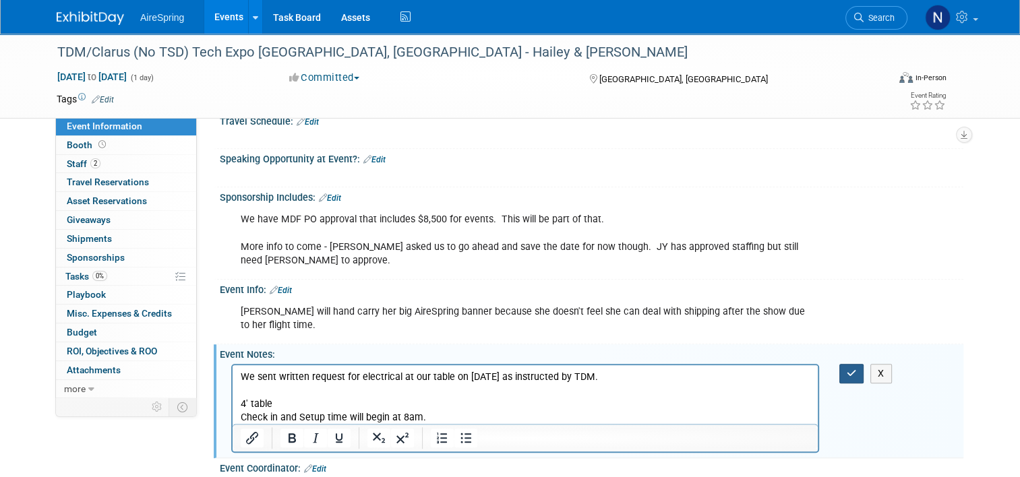
click at [846, 364] on button "button" at bounding box center [851, 374] width 25 height 20
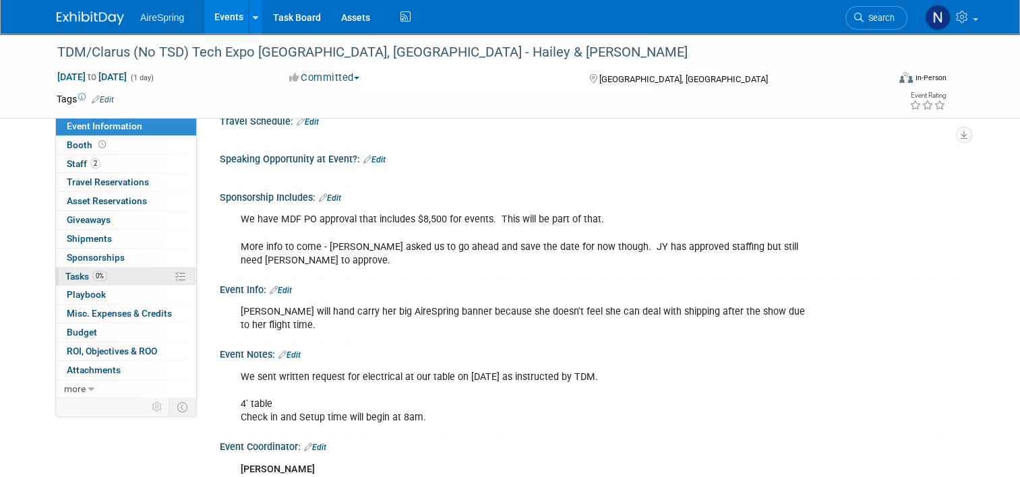
click at [65, 275] on span "Tasks 0%" at bounding box center [86, 276] width 42 height 11
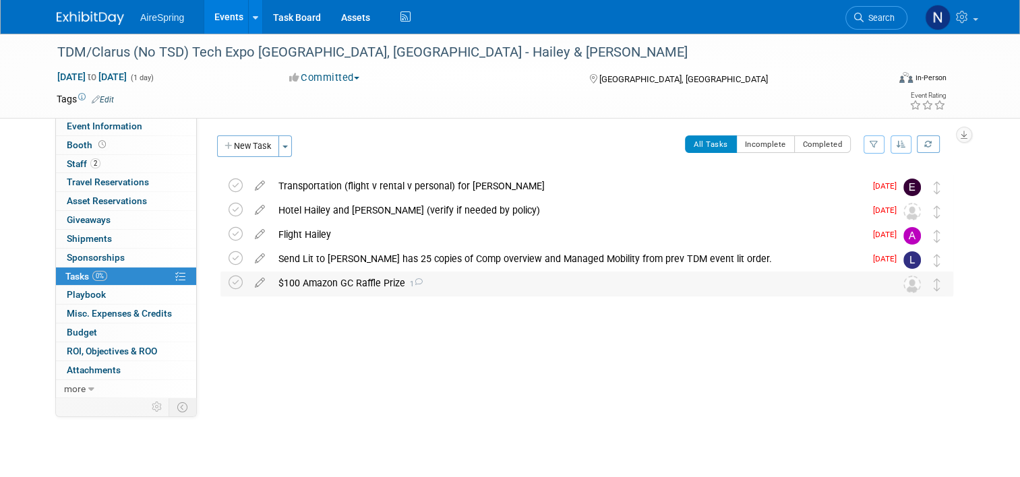
click at [318, 292] on div "$100 Amazon GC Raffle Prize 1" at bounding box center [574, 283] width 604 height 23
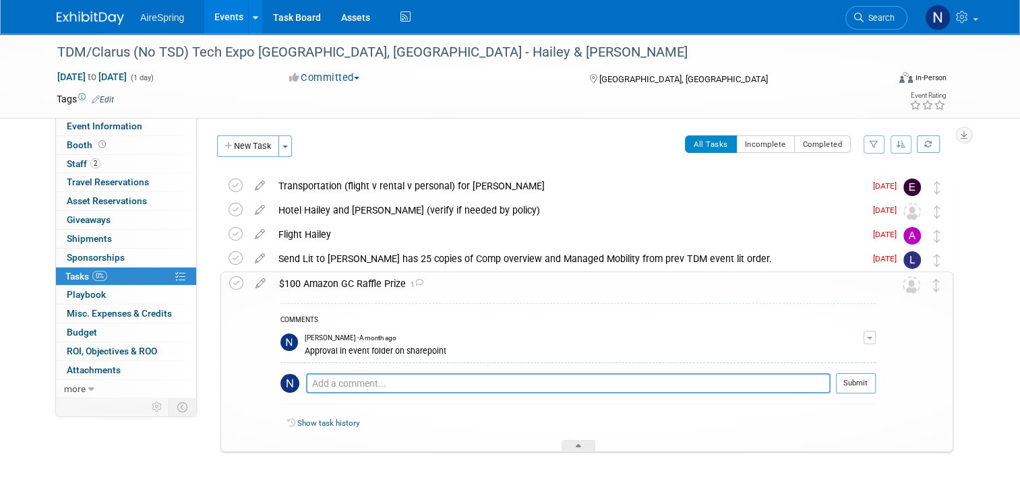
click at [318, 292] on div "$100 Amazon GC Raffle Prize 1" at bounding box center [573, 283] width 603 height 23
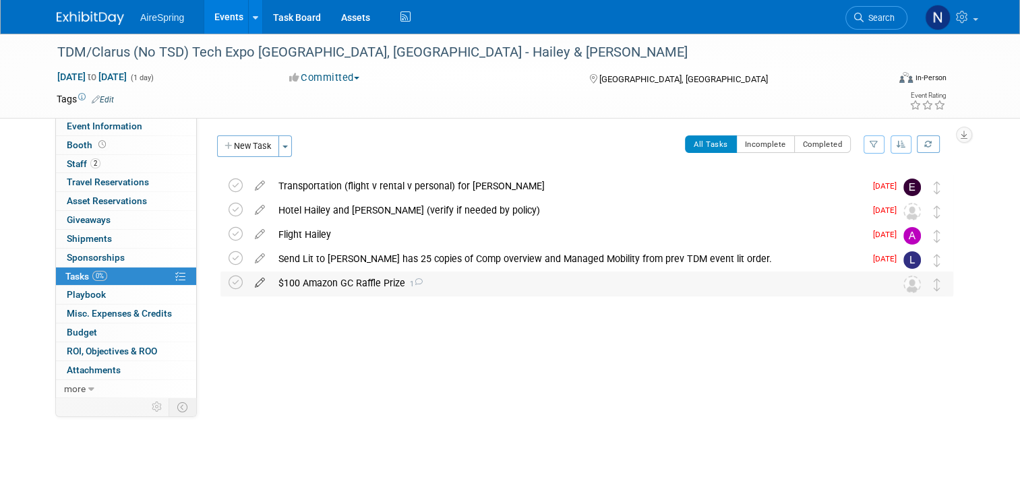
click at [256, 278] on icon at bounding box center [260, 280] width 24 height 17
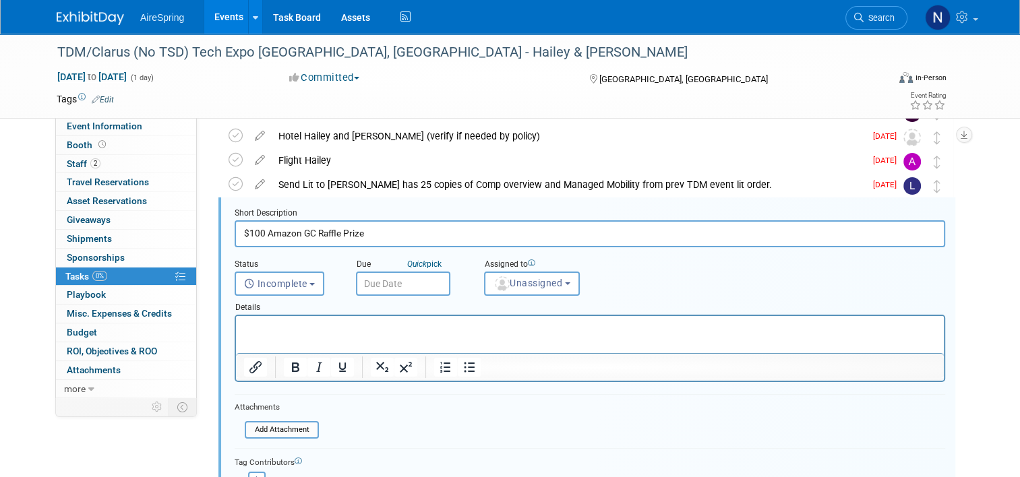
click at [385, 288] on input "text" at bounding box center [403, 284] width 94 height 24
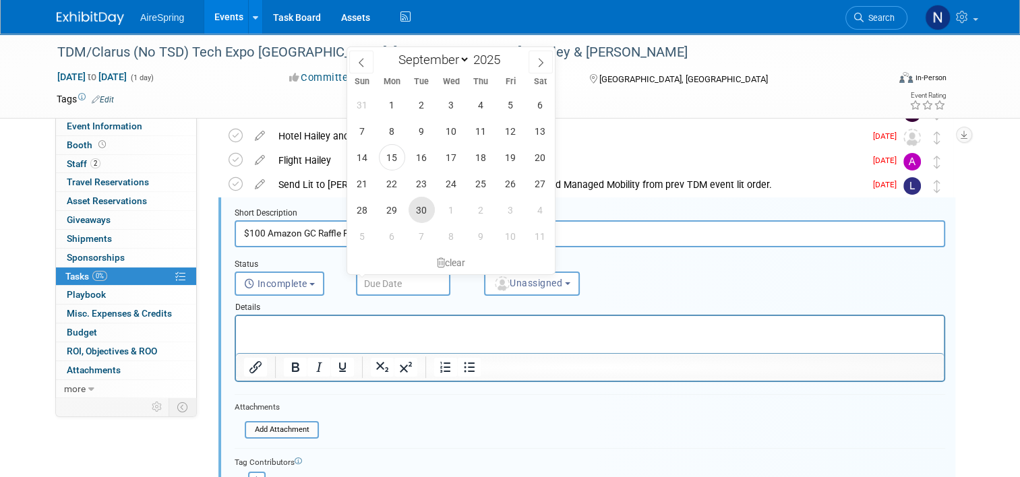
click at [423, 201] on span "30" at bounding box center [421, 210] width 26 height 26
type input "Sep 30, 2025"
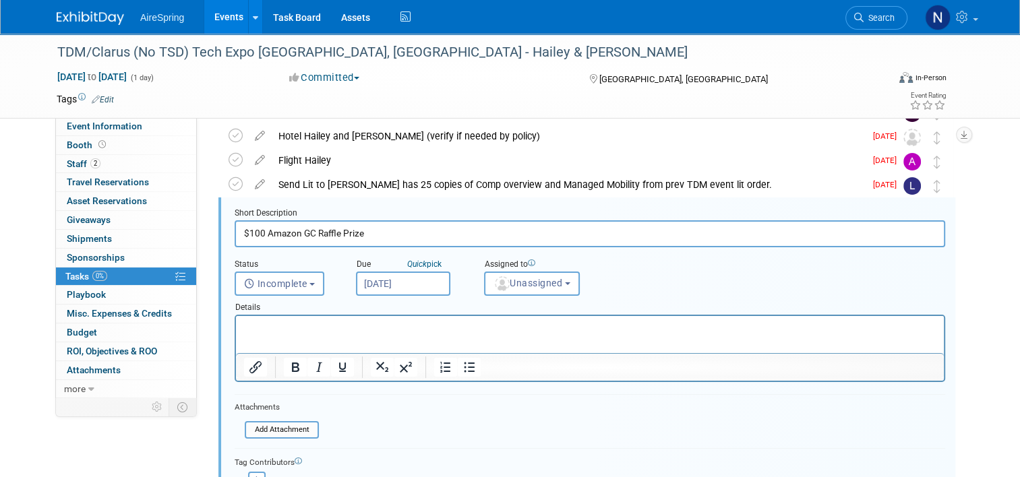
click at [423, 201] on div "Short Description $100 Amazon GC Raffle Prize Status <i class="far fa-clock" st…" at bounding box center [586, 372] width 737 height 350
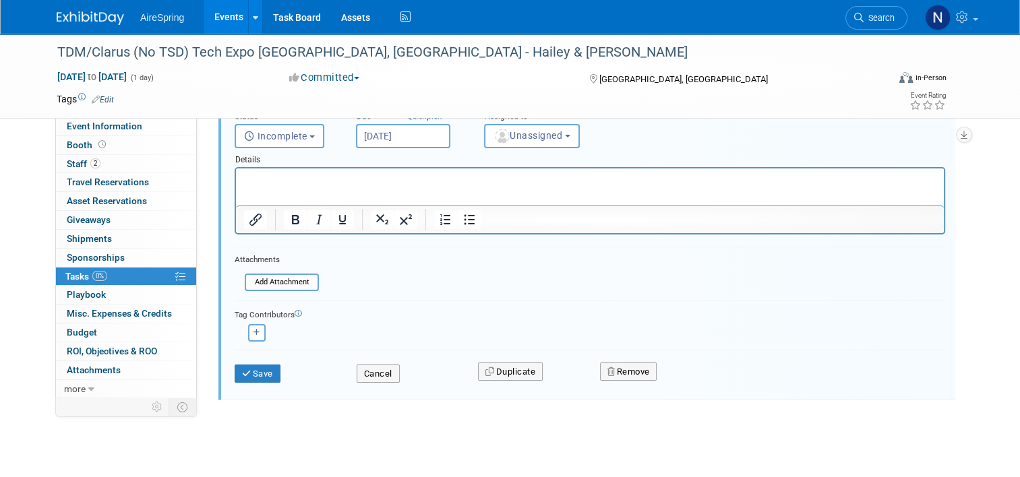
scroll to position [225, 0]
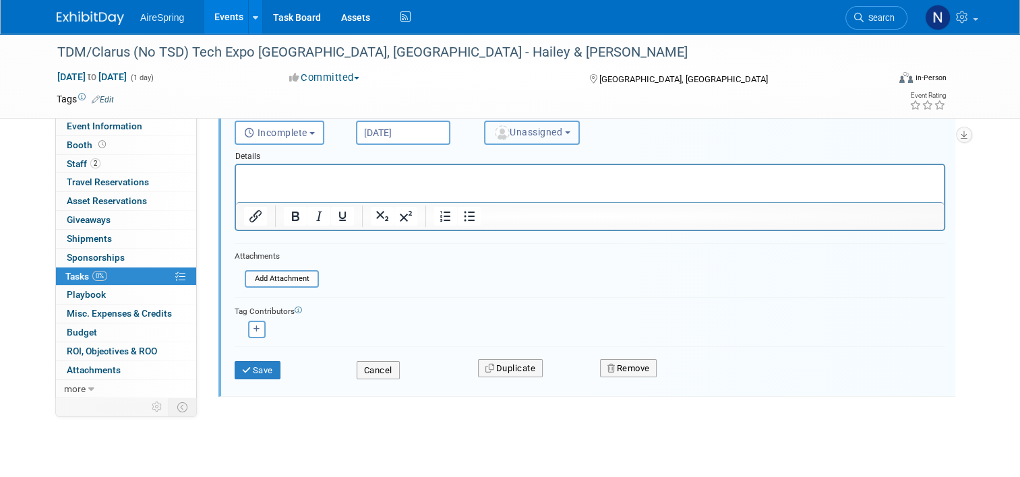
click at [545, 137] on button "Unassigned" at bounding box center [532, 133] width 96 height 24
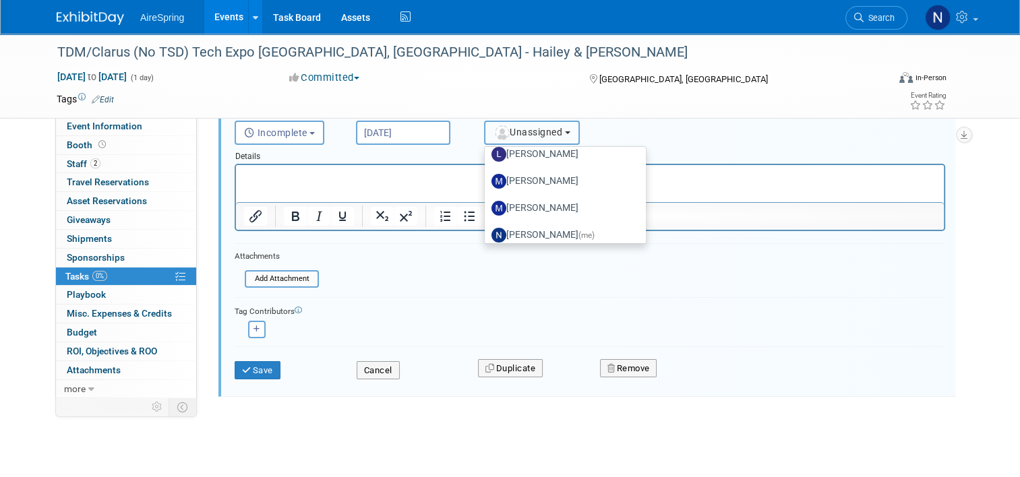
scroll to position [270, 0]
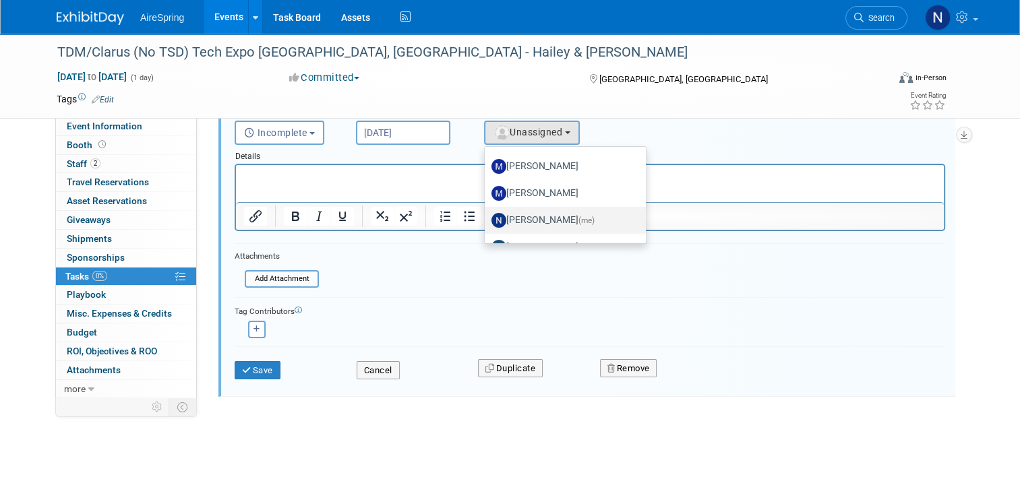
click at [509, 213] on label "Natalie Pyron (me)" at bounding box center [561, 221] width 141 height 22
click at [487, 214] on input "Natalie Pyron (me)" at bounding box center [482, 218] width 9 height 9
select select "cd28445e-66c1-440e-acf2-a156ad6158df"
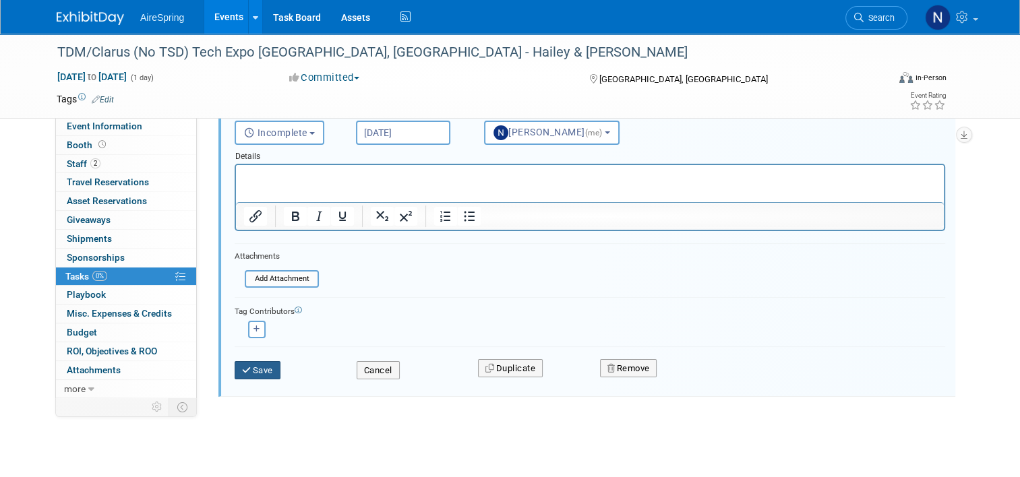
click at [242, 366] on icon "submit" at bounding box center [247, 370] width 11 height 9
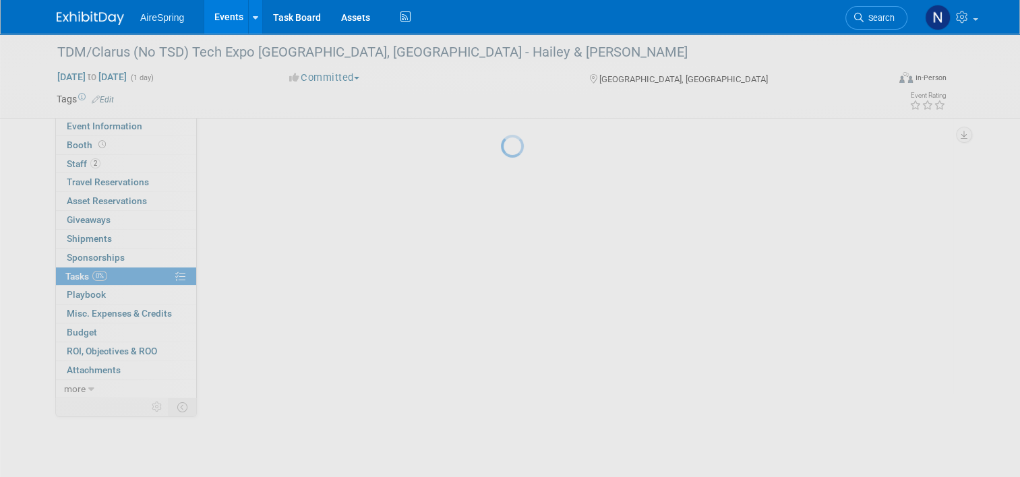
scroll to position [0, 0]
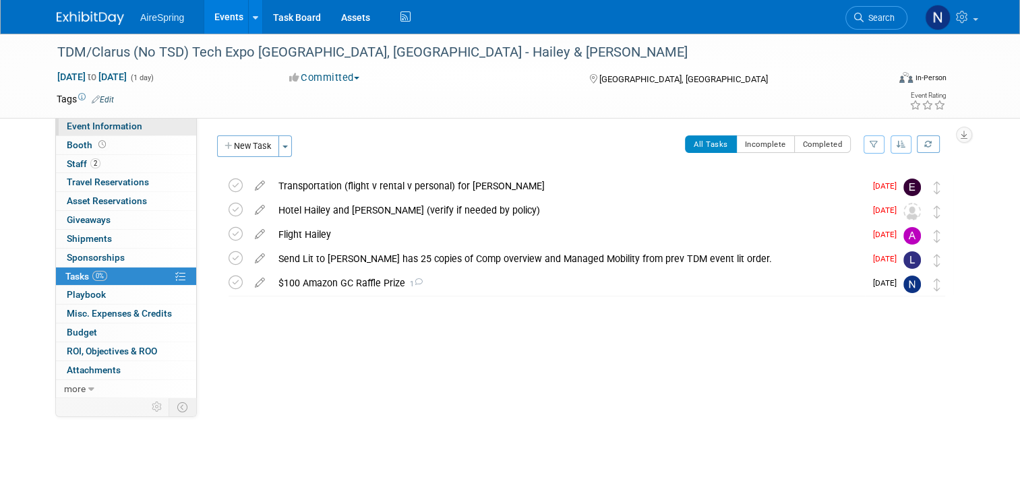
click at [121, 119] on link "Event Information" at bounding box center [126, 126] width 140 height 18
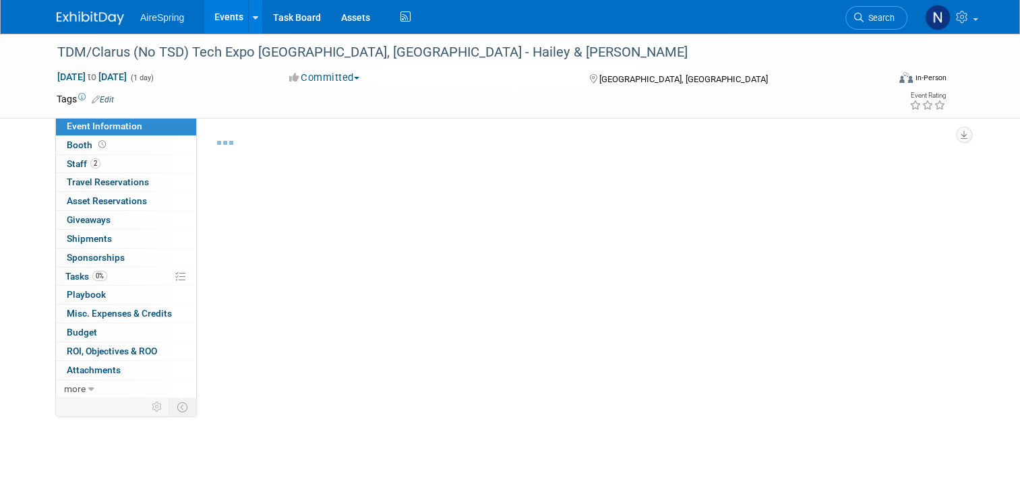
select select "Partner Event"
select select "Marketing"
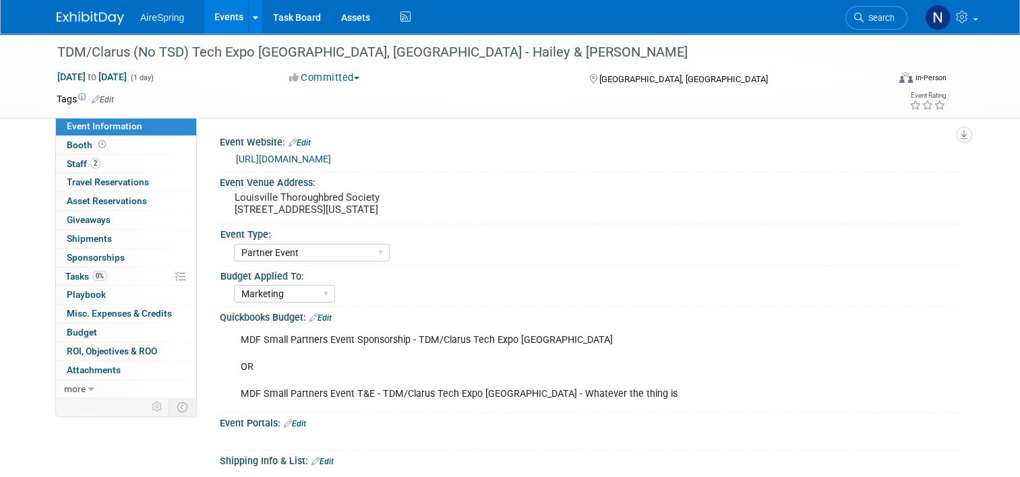
click at [224, 16] on link "Events" at bounding box center [228, 17] width 49 height 34
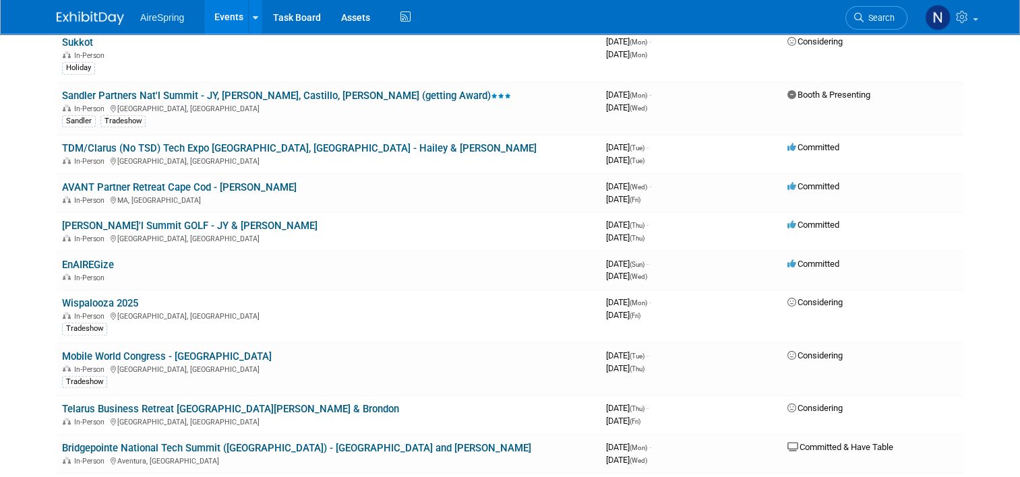
scroll to position [1078, 0]
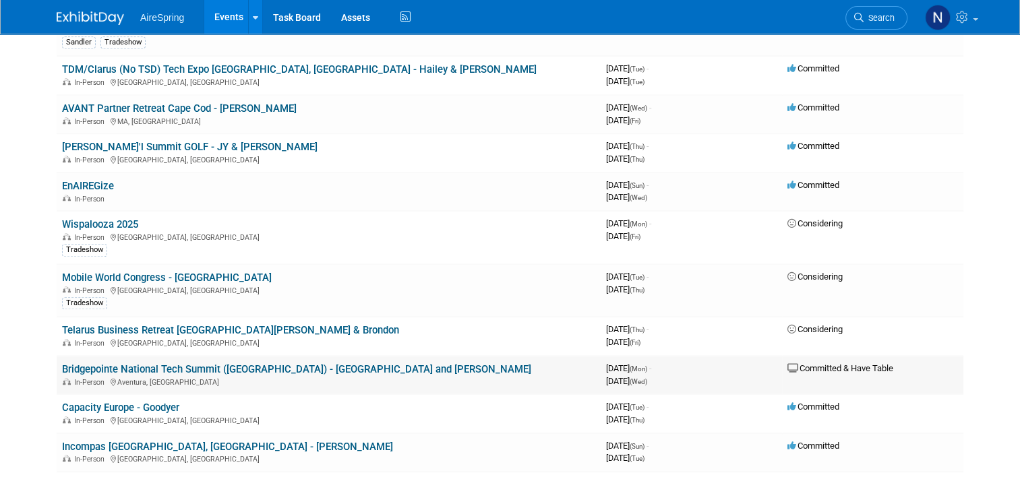
click at [261, 363] on link "Bridgepointe National Tech Summit ([GEOGRAPHIC_DATA]) - [GEOGRAPHIC_DATA] and […" at bounding box center [296, 369] width 469 height 12
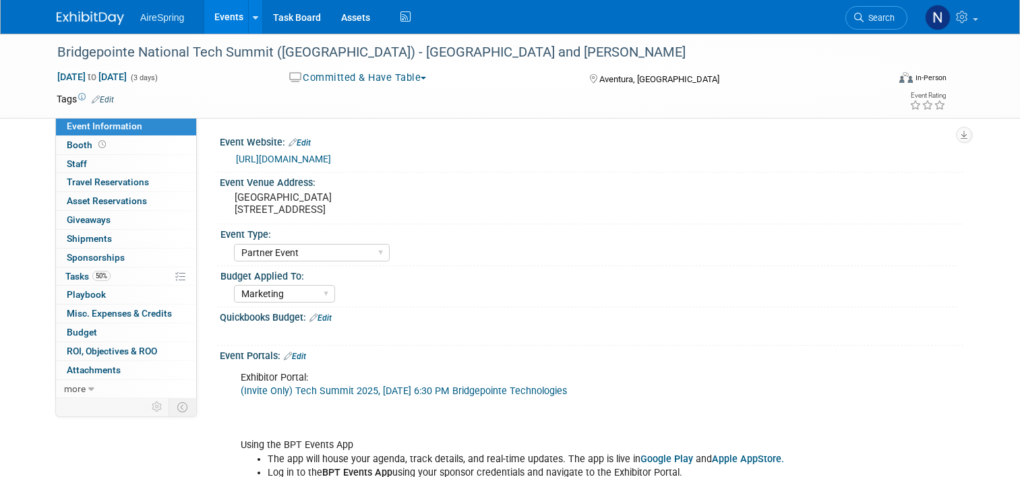
select select "Partner Event"
select select "Marketing"
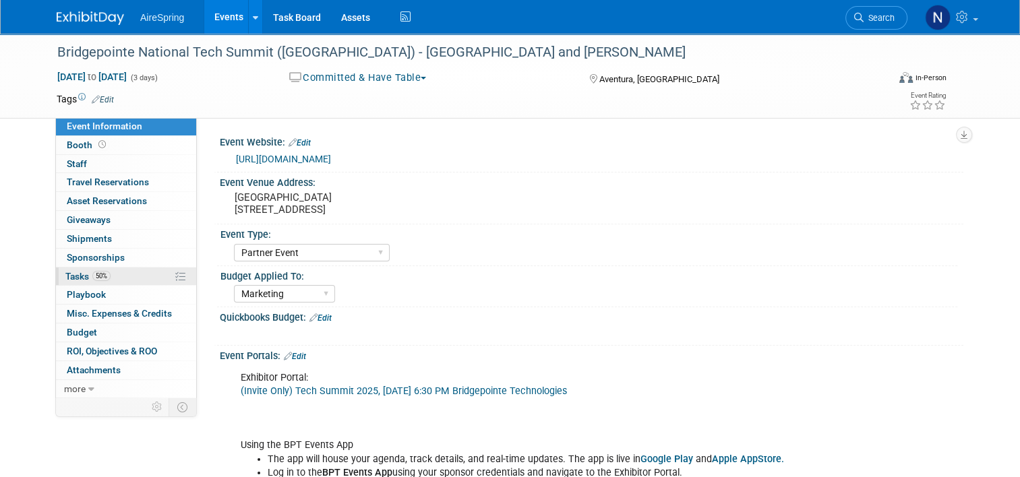
click at [127, 277] on link "50% Tasks 50%" at bounding box center [126, 277] width 140 height 18
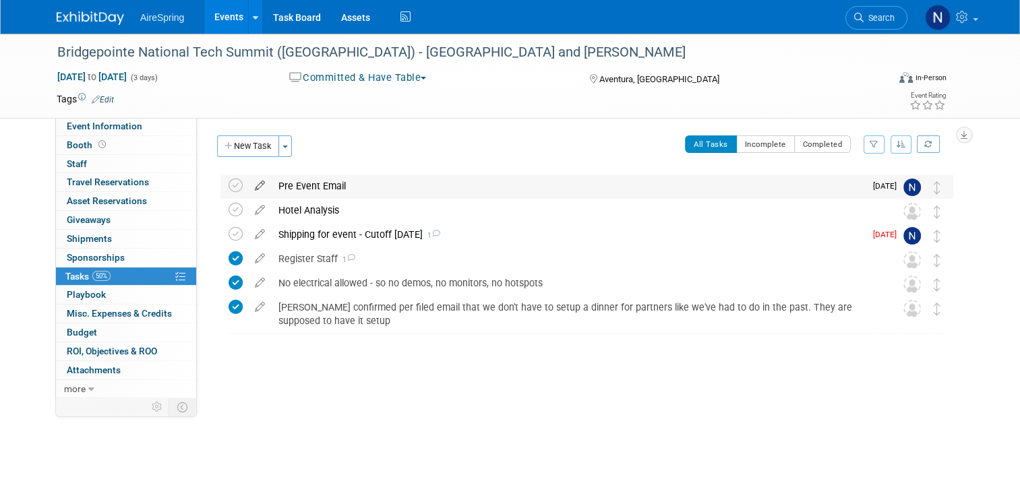
click at [253, 183] on icon at bounding box center [260, 183] width 24 height 17
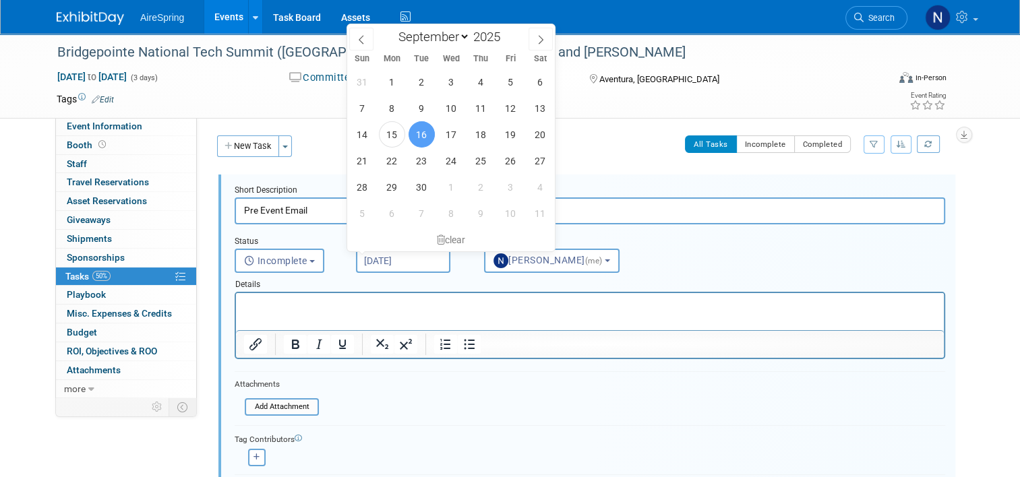
click at [396, 257] on input "[DATE]" at bounding box center [403, 261] width 94 height 24
click at [428, 166] on span "23" at bounding box center [421, 161] width 26 height 26
type input "[DATE]"
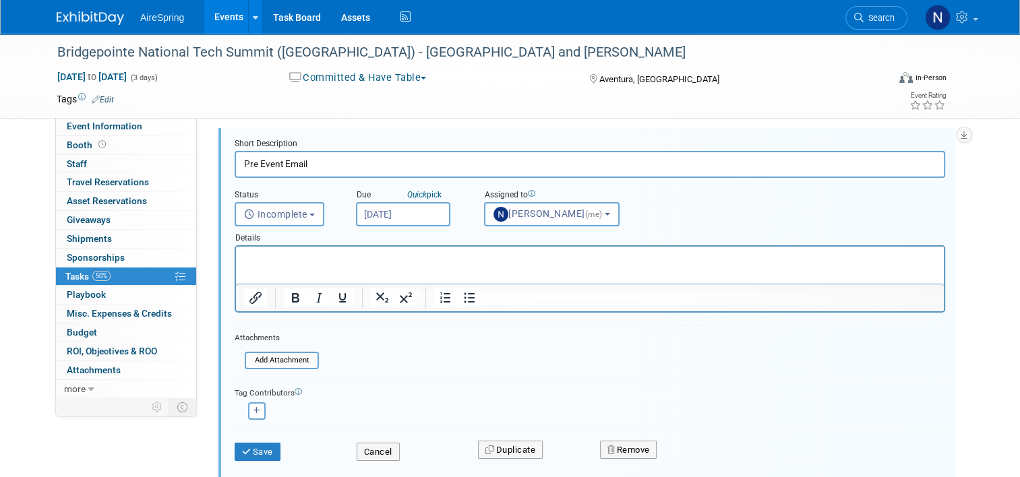
scroll to position [135, 0]
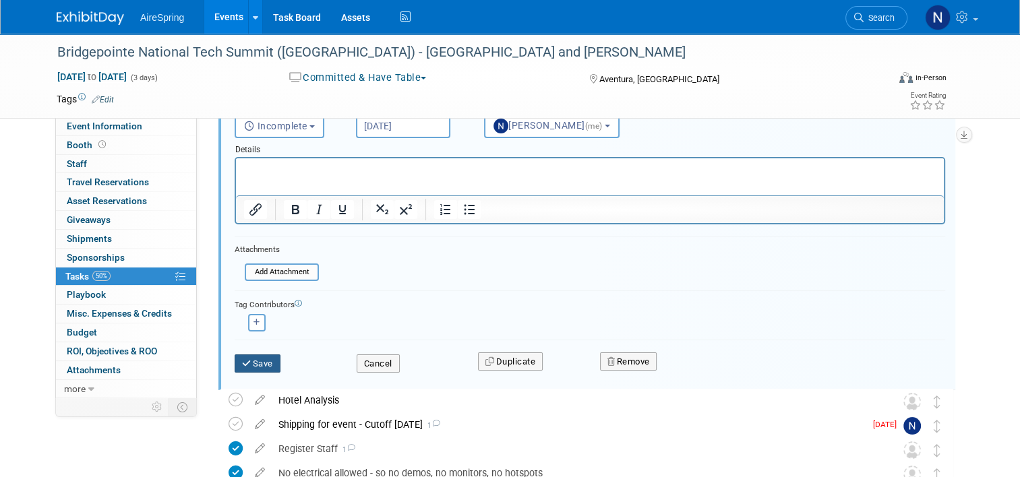
click at [259, 359] on button "Save" at bounding box center [257, 363] width 46 height 19
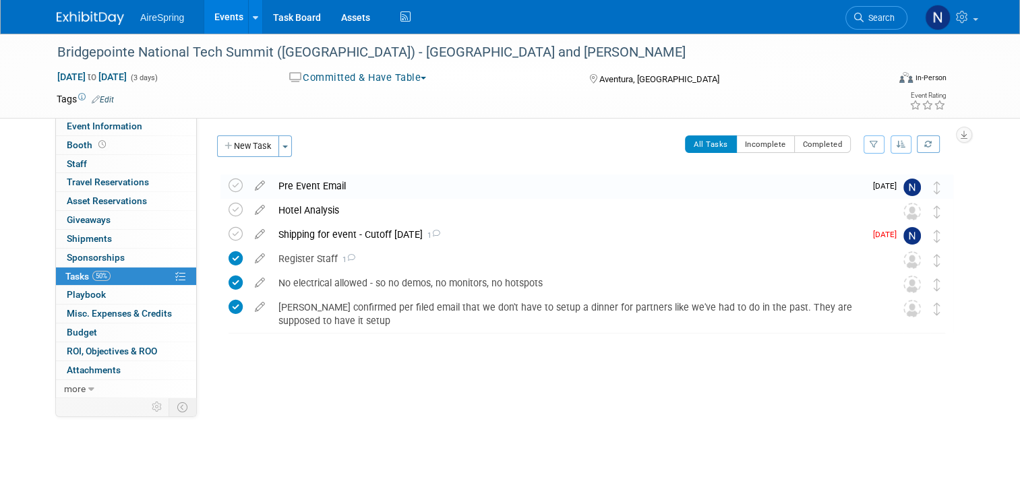
scroll to position [0, 0]
click at [79, 127] on span "Event Information" at bounding box center [104, 126] width 75 height 11
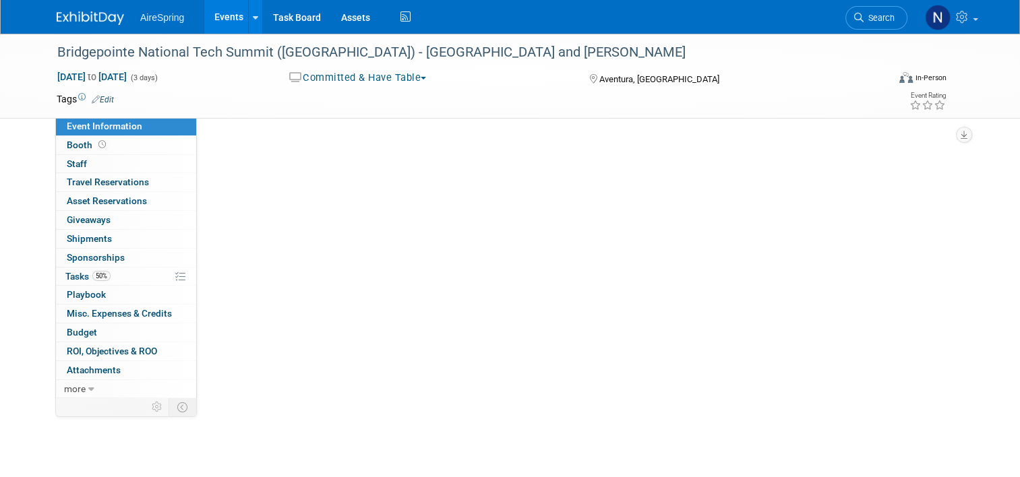
select select "Partner Event"
select select "Marketing"
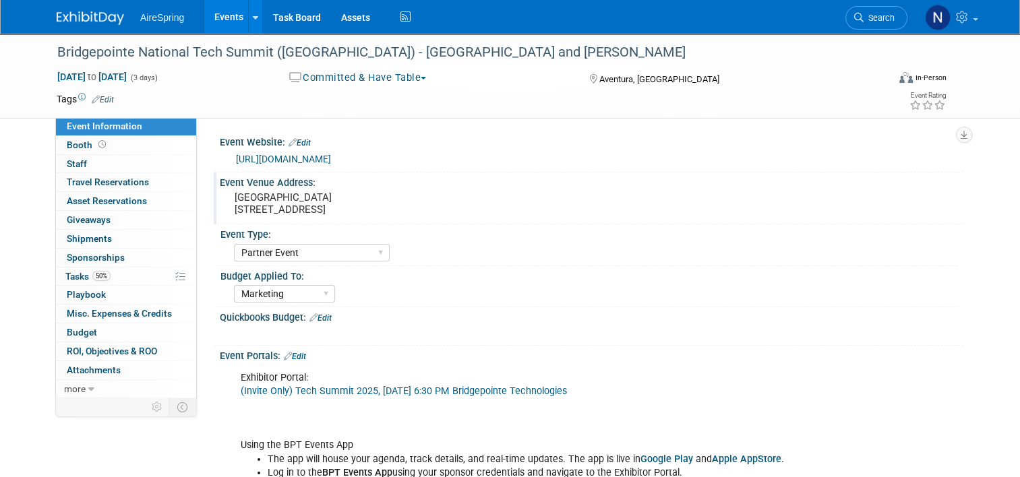
click at [461, 205] on pre "JW Marriott Miami Turnberry Resort 19999 W Country Club Dr, Aventura, FL 33180" at bounding box center [374, 203] width 280 height 24
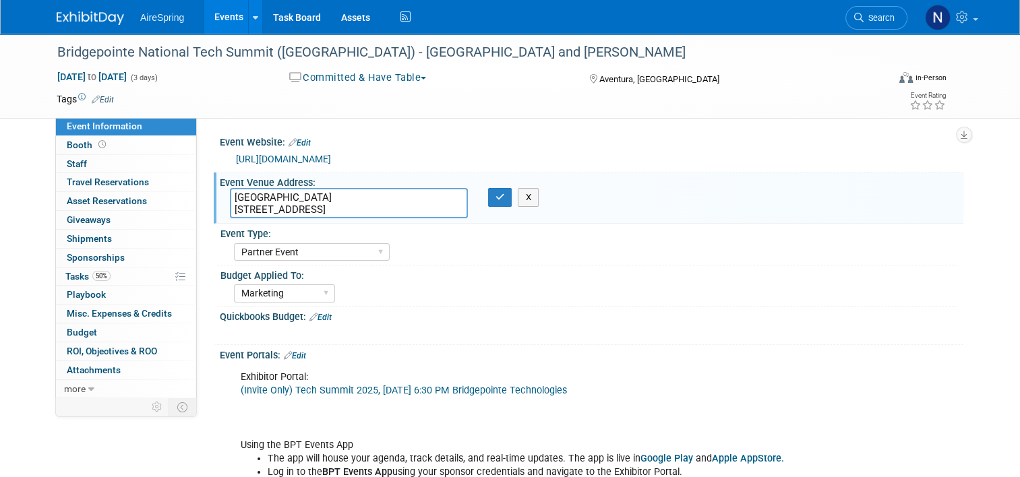
click at [331, 155] on link "https://www.bptevents.net/e/tech-summit-20250" at bounding box center [283, 159] width 95 height 11
click at [498, 197] on icon "button" at bounding box center [499, 197] width 9 height 9
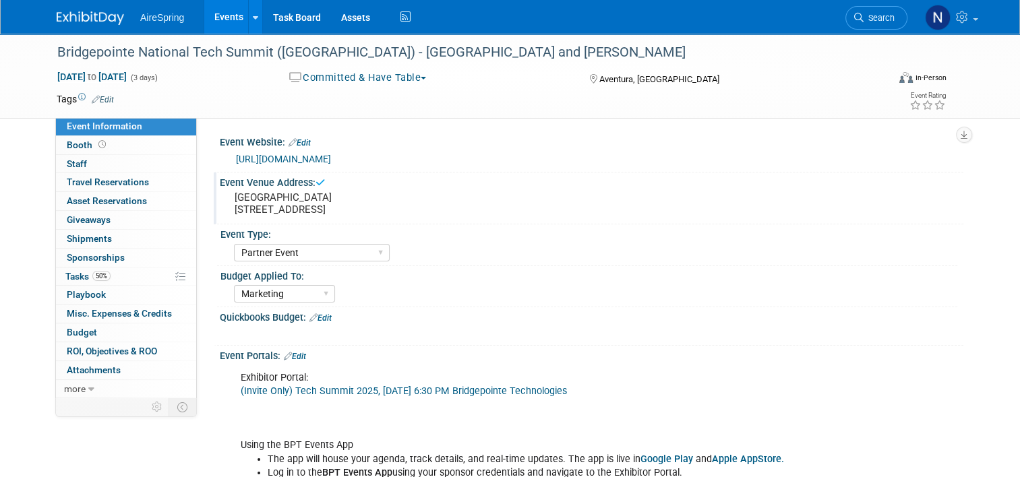
click at [375, 202] on pre "JW Marriott Miami Turnberry Resort 19999 W Country Club Dr, Aventura, FL 33180" at bounding box center [374, 203] width 280 height 24
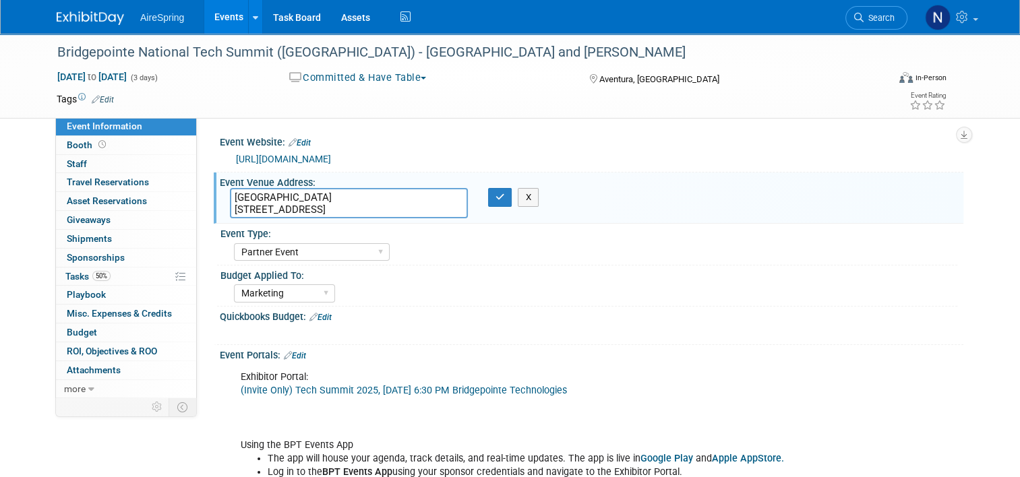
drag, startPoint x: 394, startPoint y: 194, endPoint x: 214, endPoint y: 197, distance: 179.9
click at [220, 197] on div "JW Marriott Miami Turnberry Resort 19999 W Country Club Dr, Aventura, FL 33180" at bounding box center [349, 203] width 258 height 30
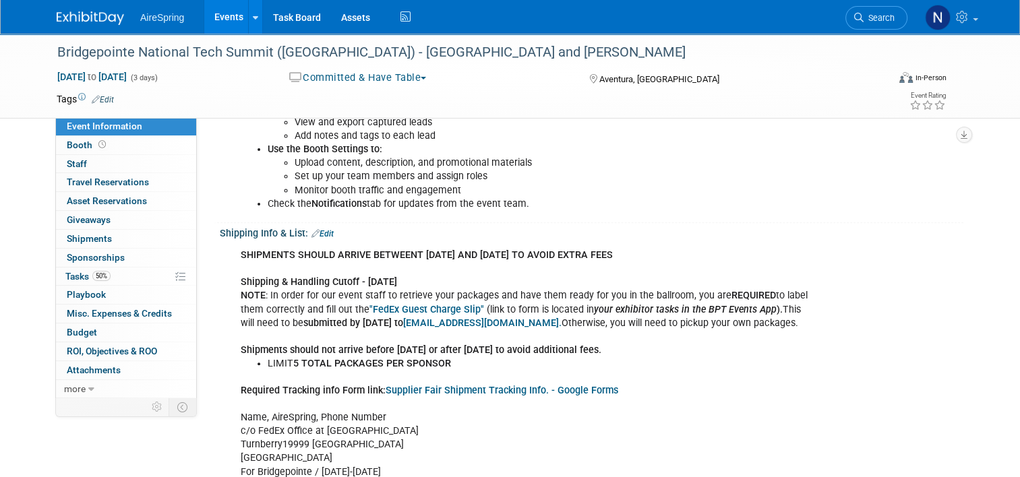
click at [303, 154] on b "Use the Booth Settings to:" at bounding box center [325, 149] width 115 height 11
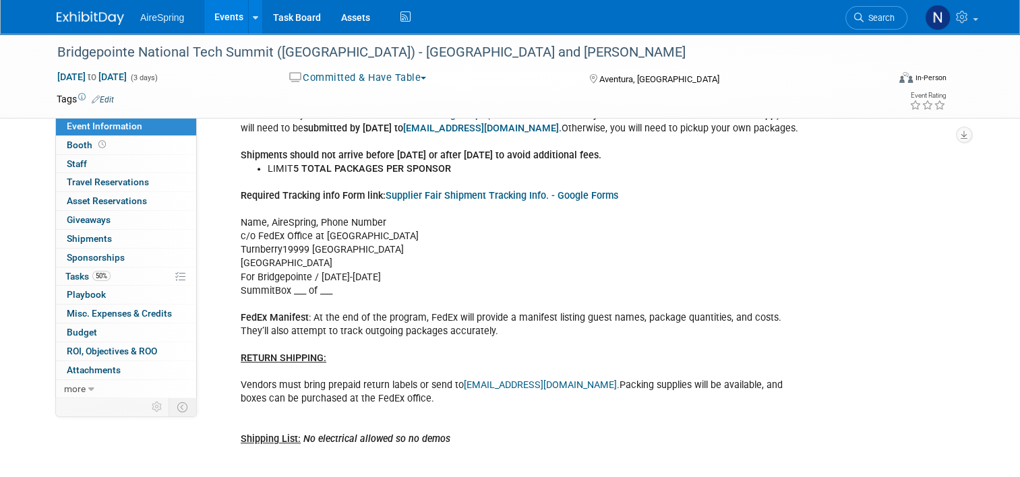
scroll to position [619, 0]
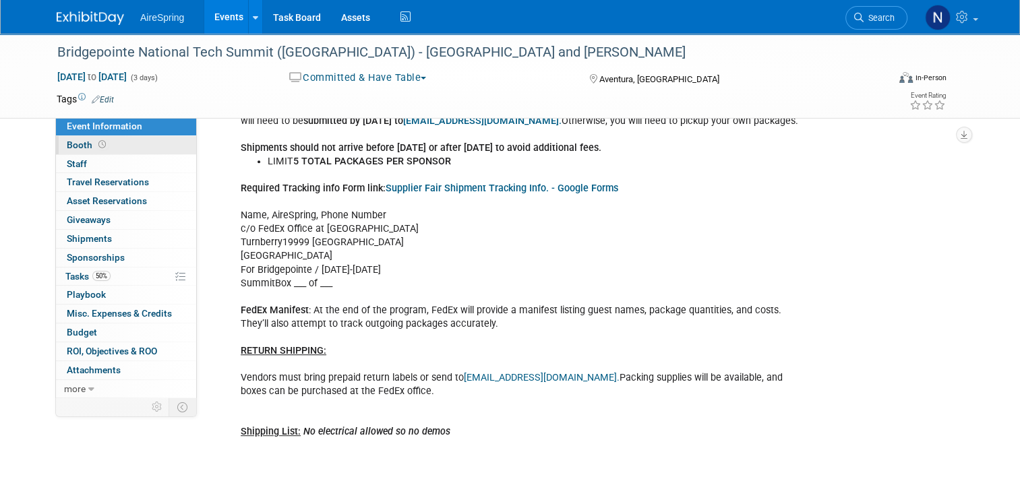
click at [137, 144] on link "Booth" at bounding box center [126, 145] width 140 height 18
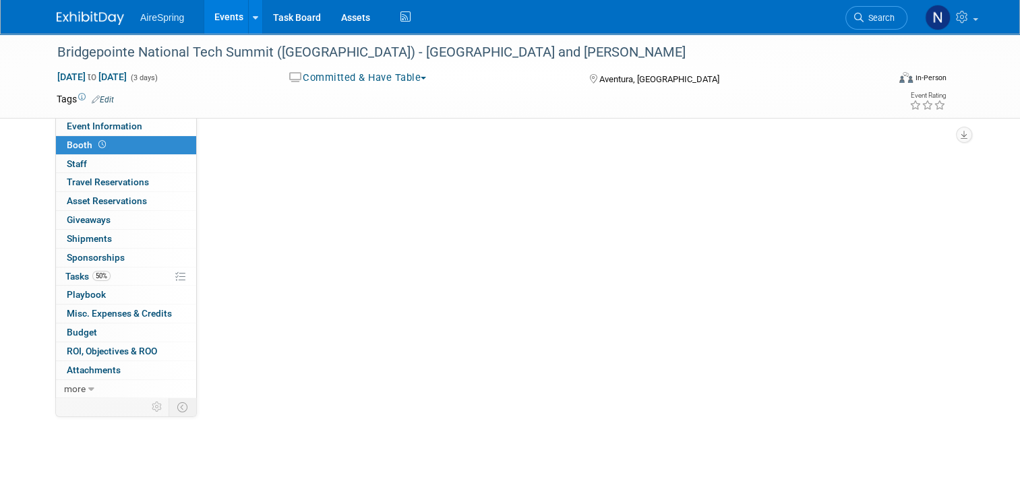
scroll to position [0, 0]
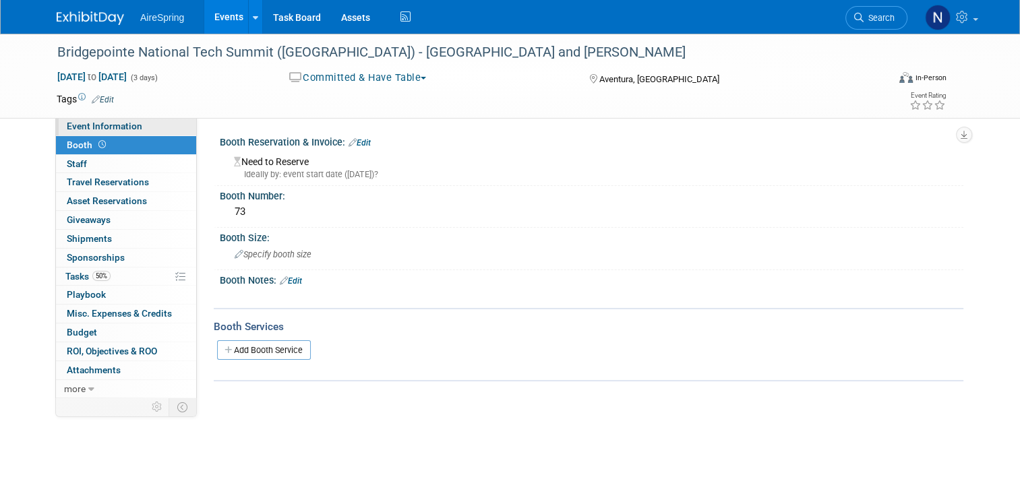
click at [78, 120] on link "Event Information" at bounding box center [126, 126] width 140 height 18
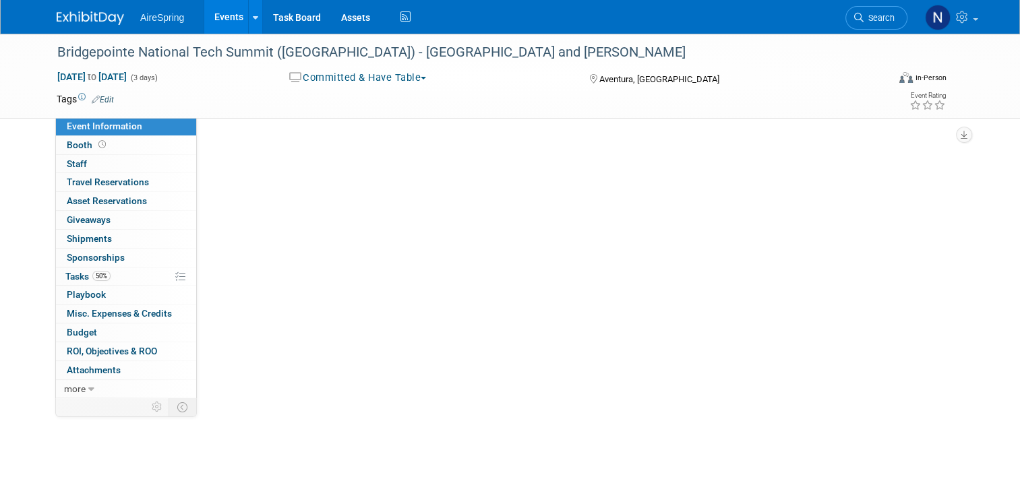
select select "Partner Event"
select select "Marketing"
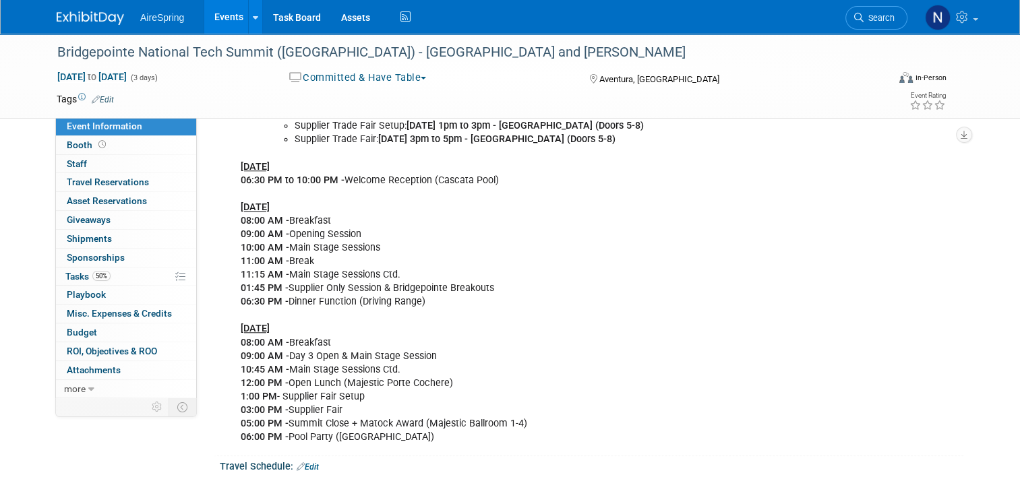
scroll to position [1348, 0]
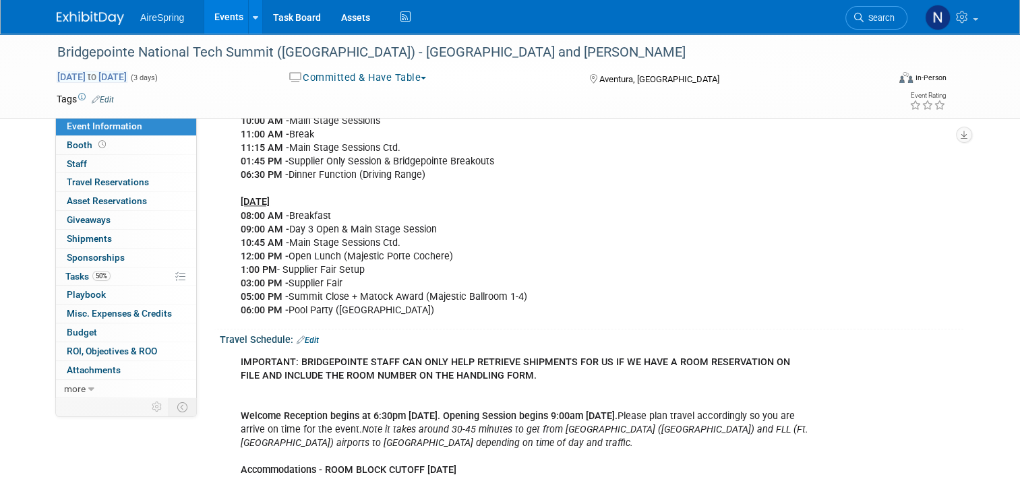
click at [127, 81] on span "Oct 20, 2025 to Oct 22, 2025" at bounding box center [92, 77] width 71 height 12
select select "9"
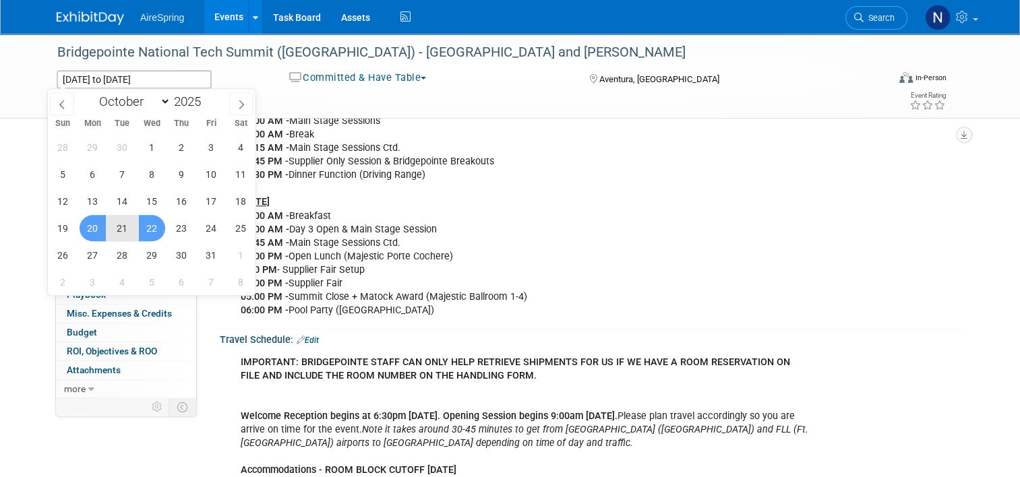
click at [91, 222] on span "20" at bounding box center [93, 228] width 26 height 26
type input "[DATE]"
click at [177, 226] on span "23" at bounding box center [181, 228] width 26 height 26
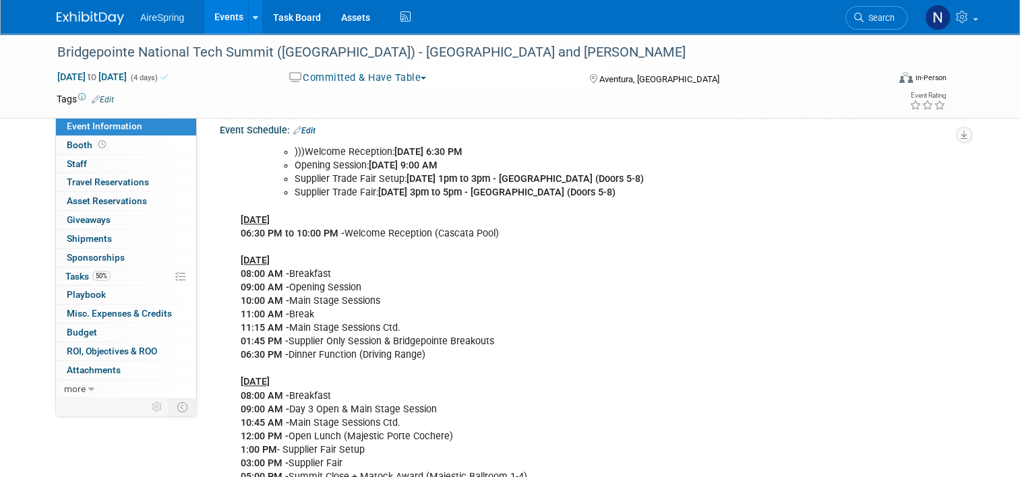
scroll to position [1078, 0]
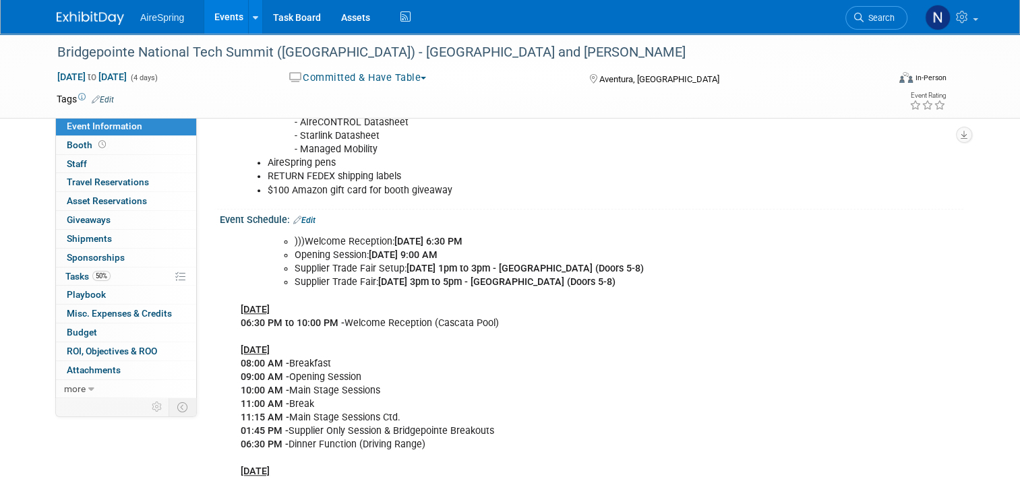
click at [305, 218] on link "Edit" at bounding box center [304, 220] width 22 height 9
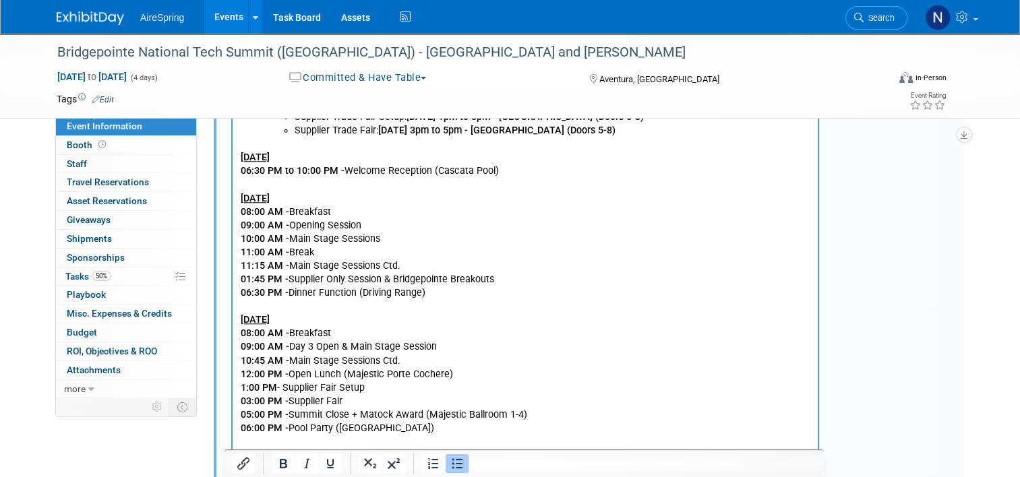
scroll to position [1348, 0]
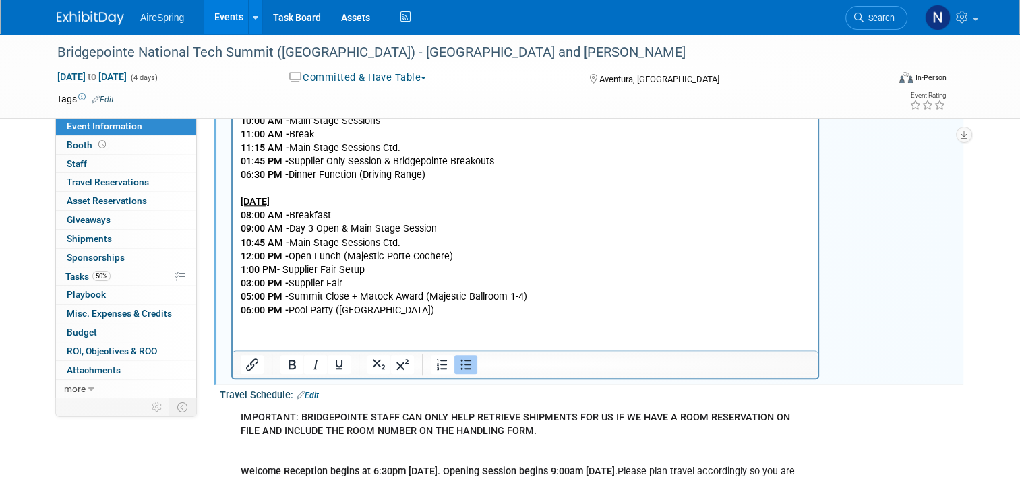
click at [295, 318] on html ")))Welcome Reception: Monday, October 20 @ 6:30 PM Opening Session: Tuesday, Oc…" at bounding box center [524, 139] width 585 height 357
click at [406, 310] on p "Monday, 20 October 06:30 PM to 10:00 PM - Welcome Reception (Cascata Pool) Tues…" at bounding box center [525, 169] width 569 height 298
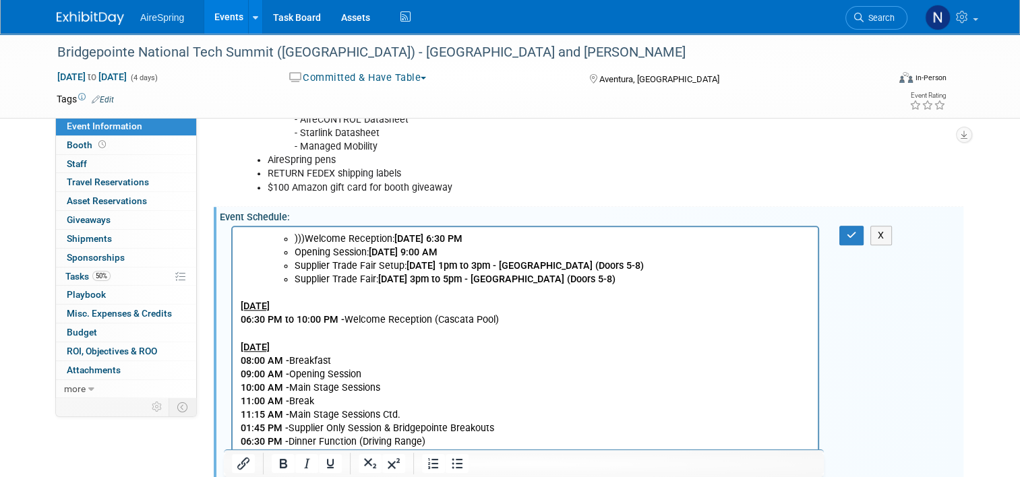
scroll to position [1078, 0]
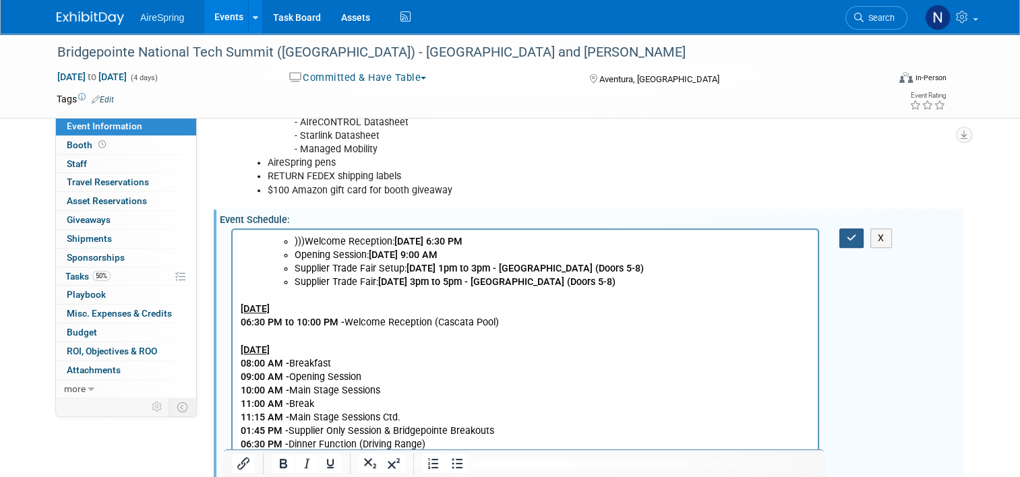
click at [858, 240] on button "button" at bounding box center [851, 238] width 25 height 20
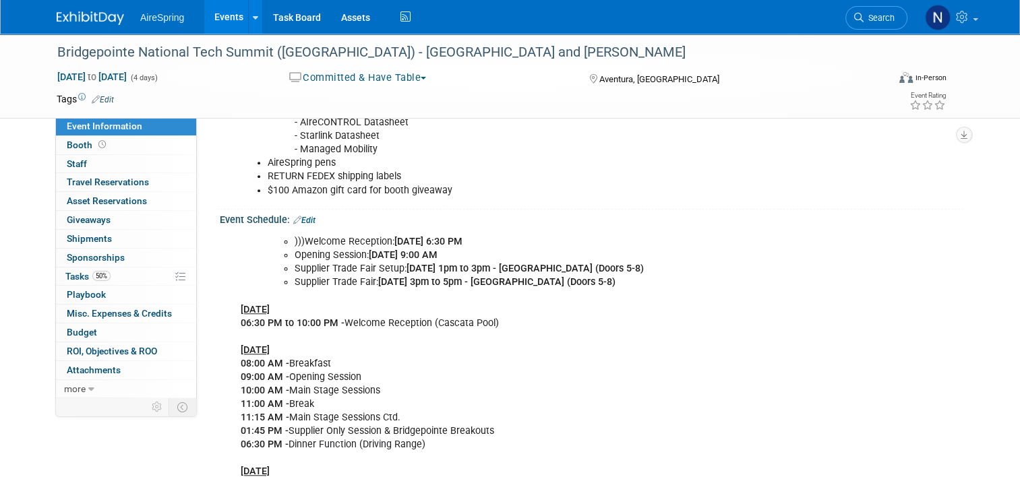
click at [212, 15] on link "Events" at bounding box center [228, 17] width 49 height 34
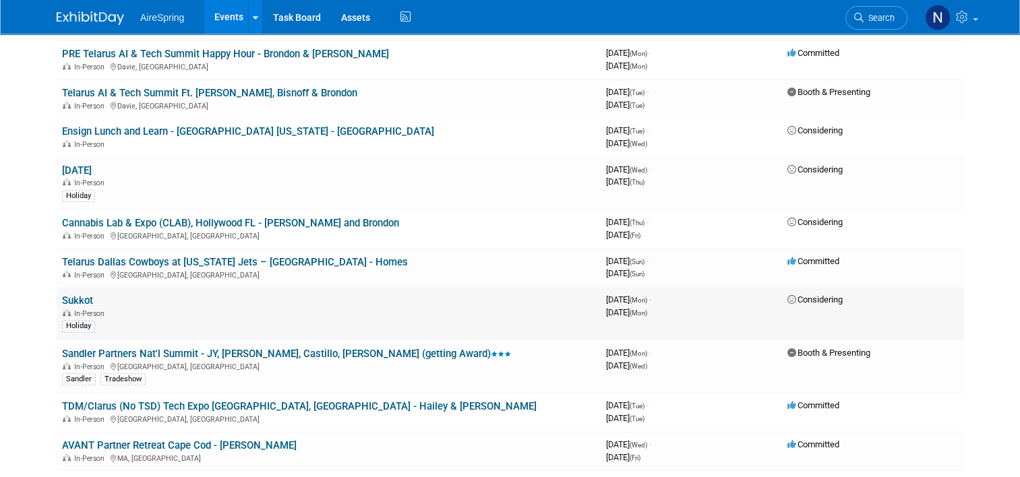
scroll to position [1011, 0]
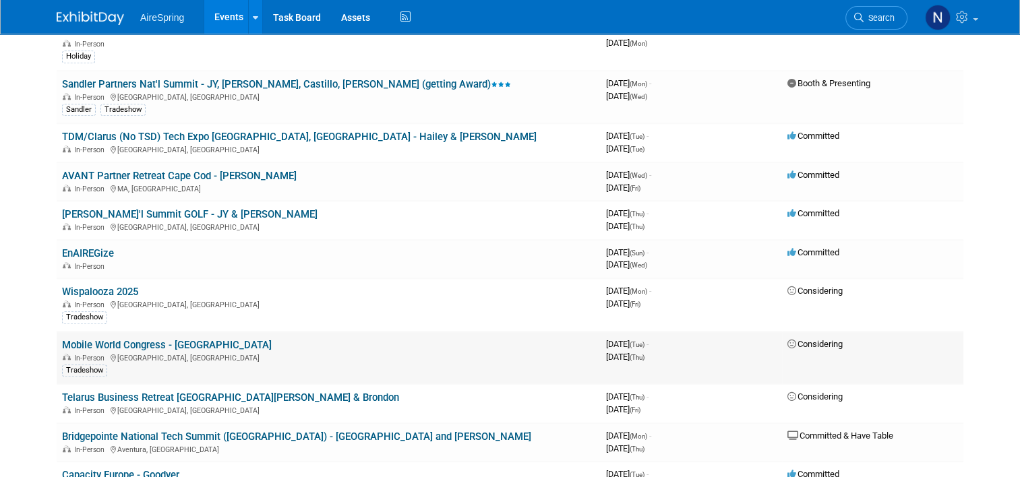
click at [193, 339] on link "Mobile World Congress - [GEOGRAPHIC_DATA]" at bounding box center [167, 345] width 210 height 12
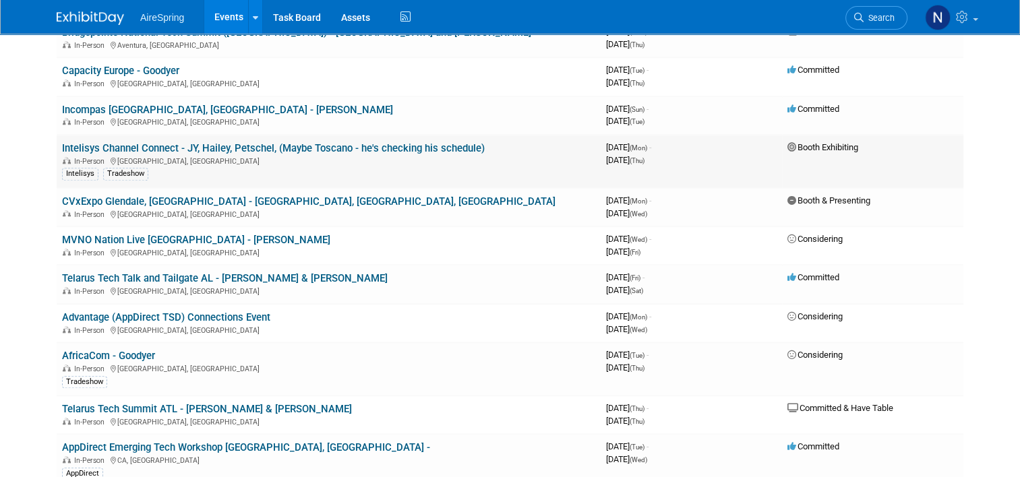
scroll to position [1213, 0]
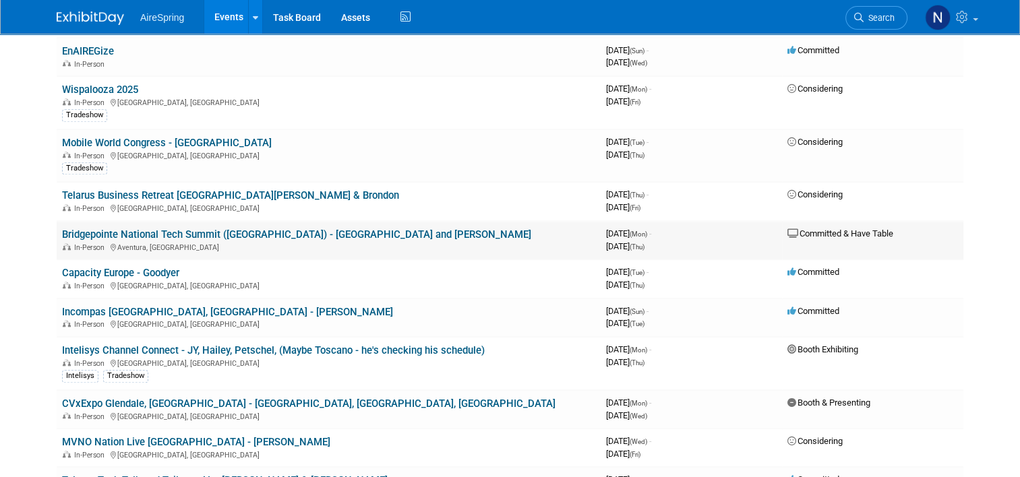
click at [234, 221] on td "Bridgepointe National Tech Summit (Miami) - JY and Hailey In-Person Aventura, FL" at bounding box center [329, 240] width 544 height 38
click at [234, 228] on link "Bridgepointe National Tech Summit ([GEOGRAPHIC_DATA]) - [GEOGRAPHIC_DATA] and […" at bounding box center [296, 234] width 469 height 12
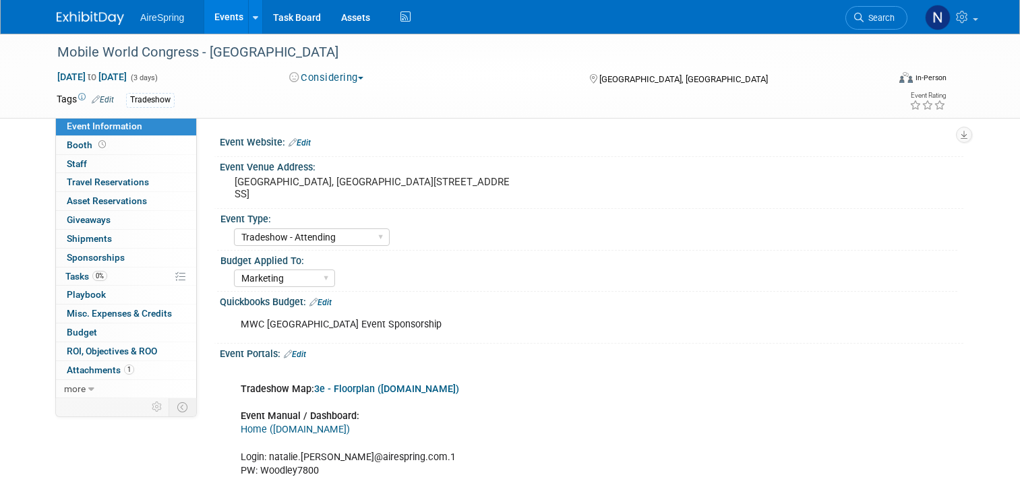
select select "Tradeshow - Attending"
select select "Marketing"
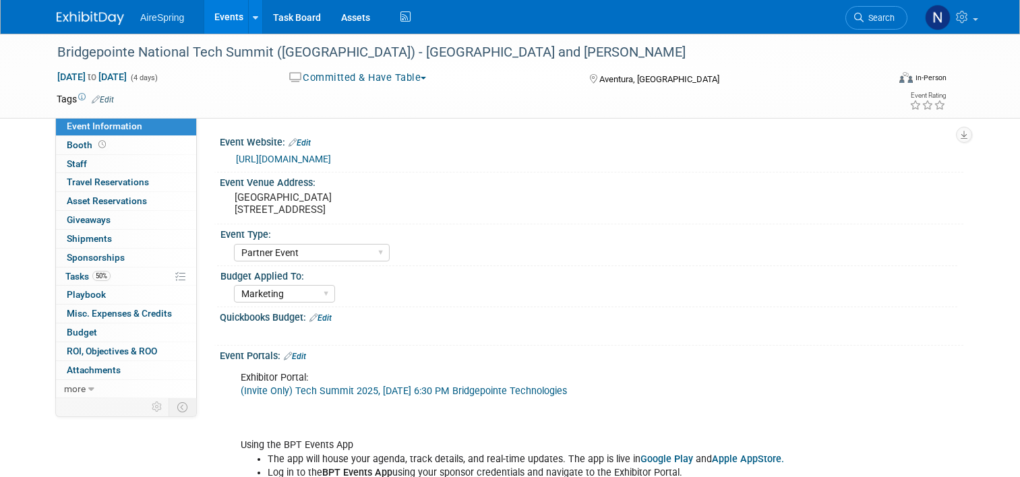
select select "Partner Event"
select select "Marketing"
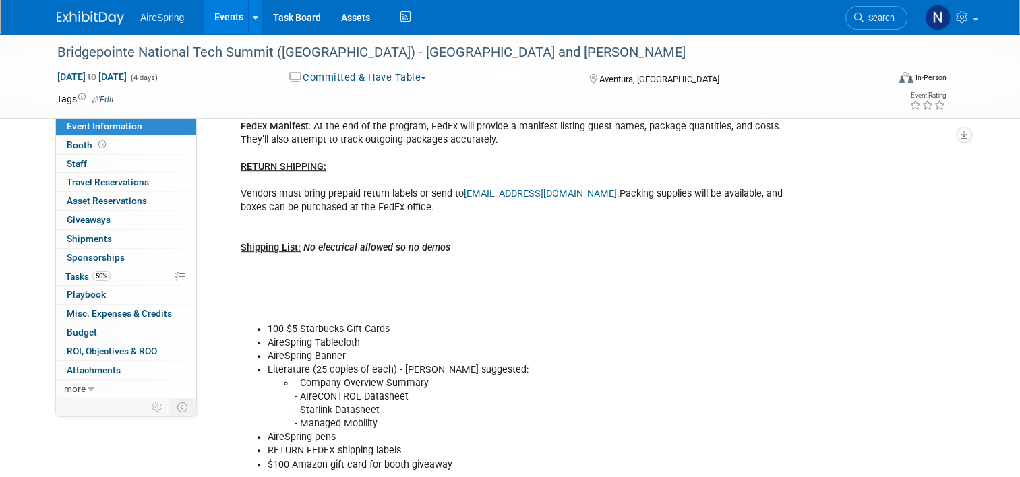
scroll to position [809, 0]
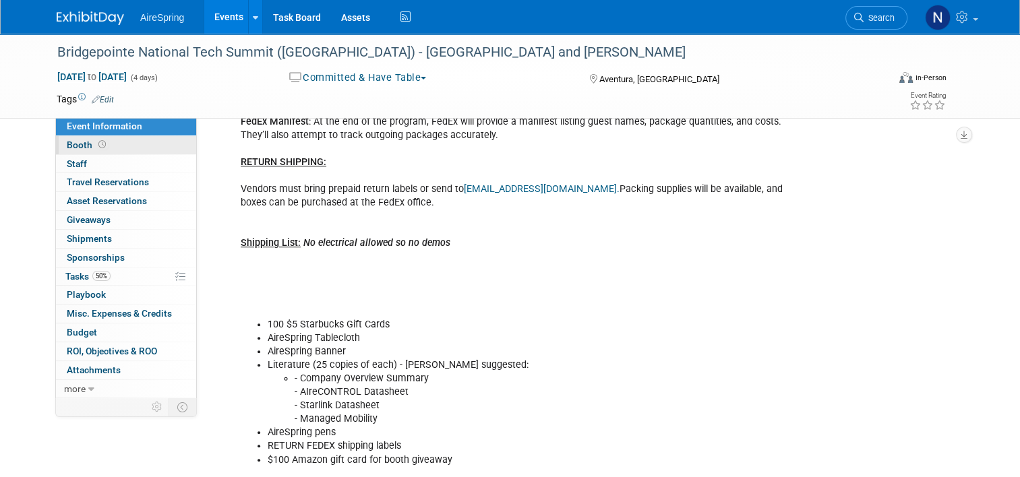
click at [141, 146] on link "Booth" at bounding box center [126, 145] width 140 height 18
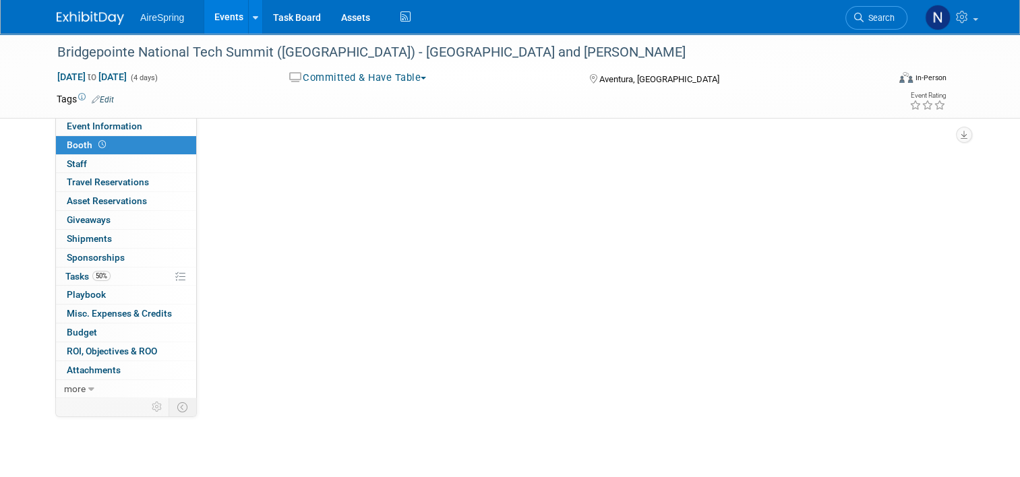
scroll to position [0, 0]
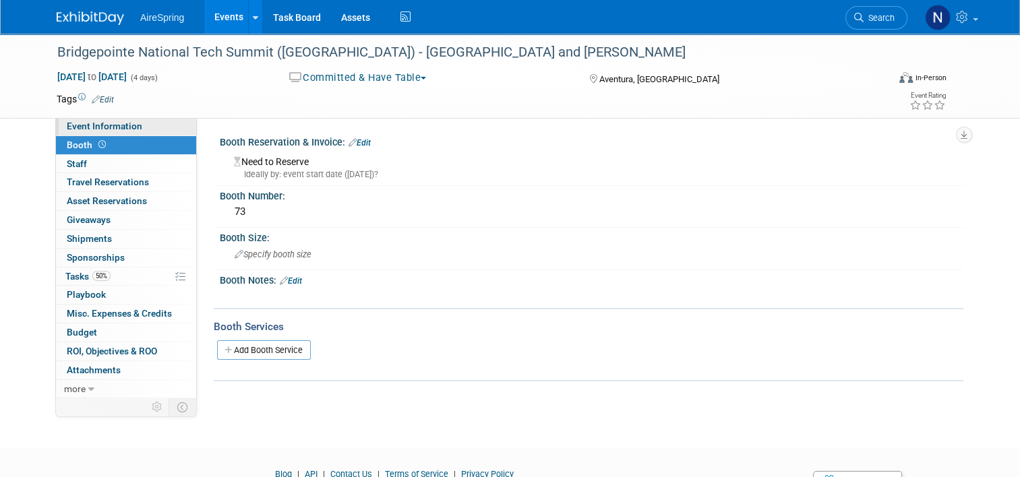
click at [141, 127] on link "Event Information" at bounding box center [126, 126] width 140 height 18
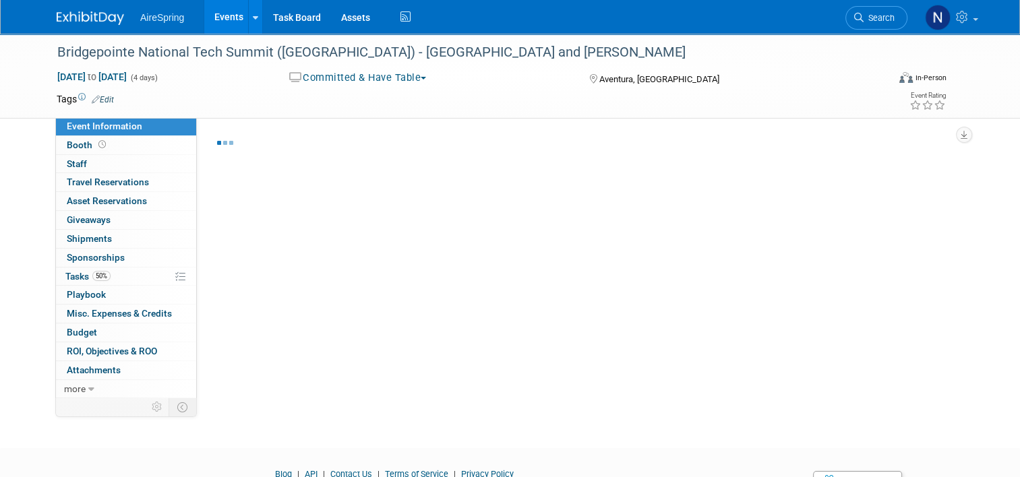
select select "Partner Event"
select select "Marketing"
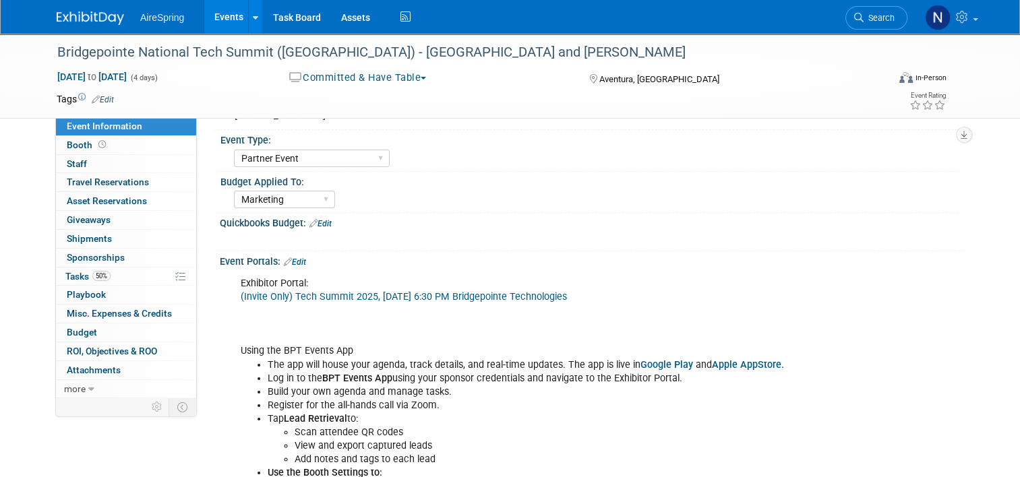
scroll to position [202, 0]
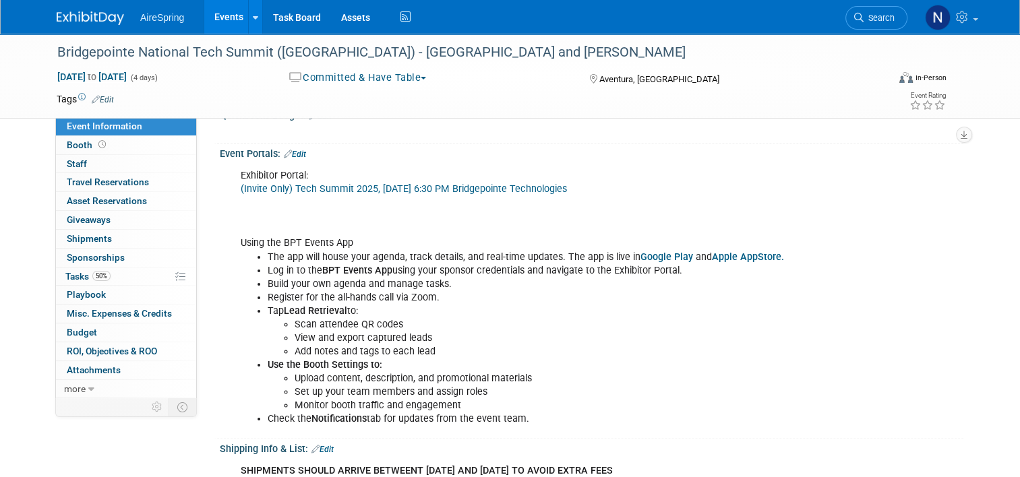
click at [224, 9] on link "Events" at bounding box center [228, 17] width 49 height 34
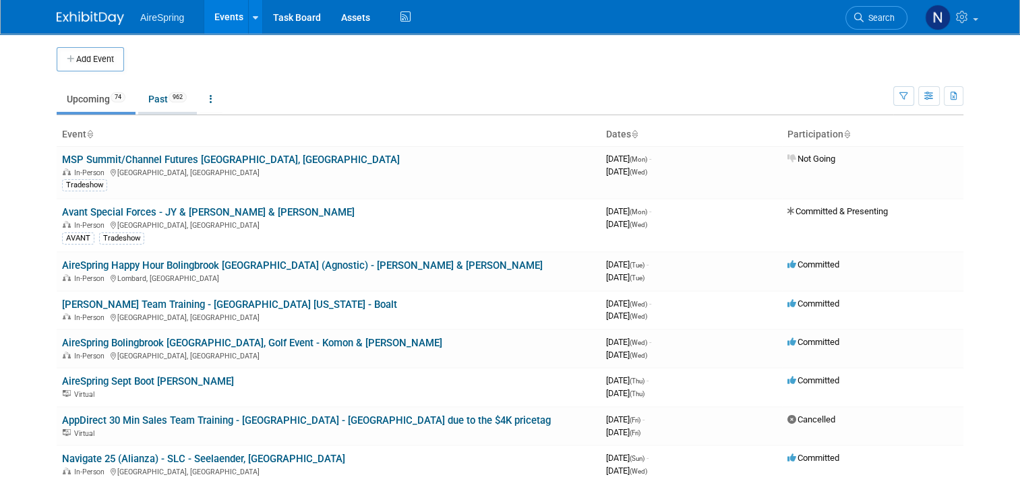
click at [160, 92] on link "Past 962" at bounding box center [167, 99] width 59 height 26
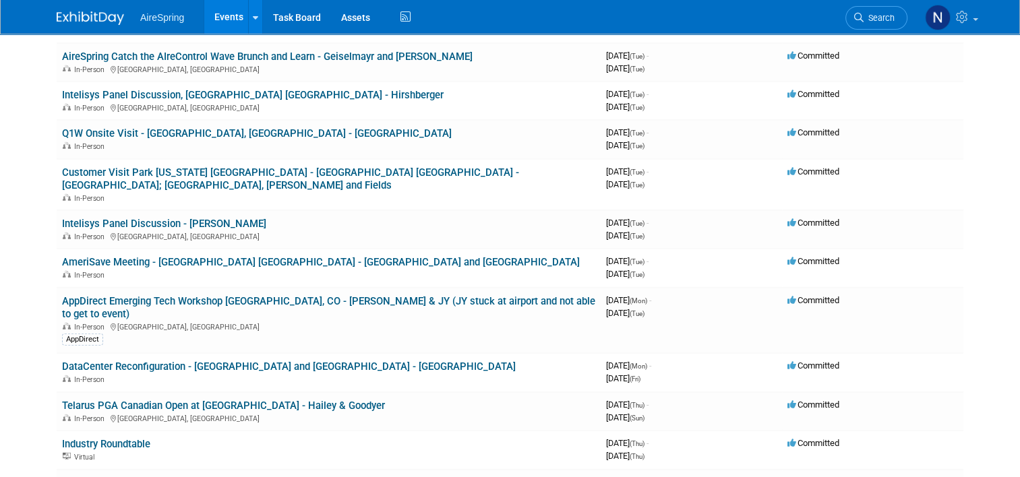
scroll to position [4110, 0]
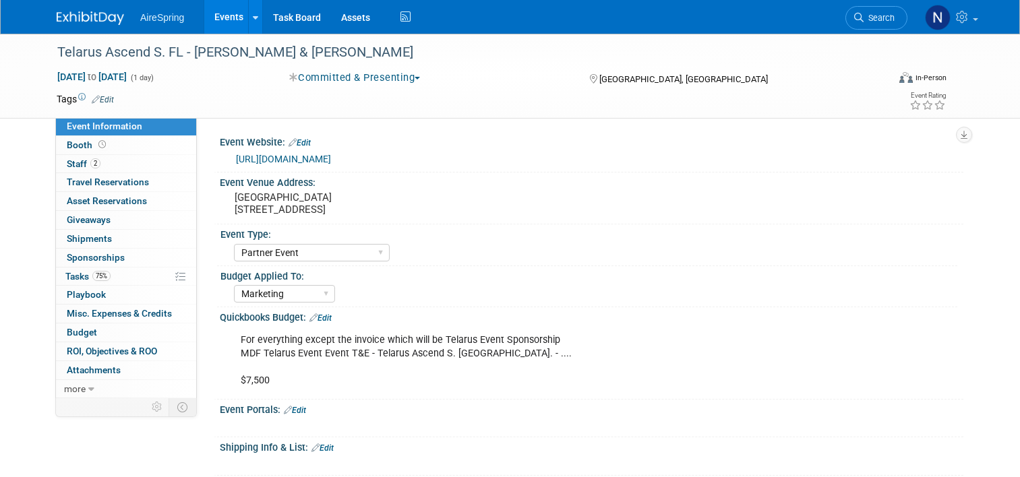
select select "Partner Event"
select select "Marketing"
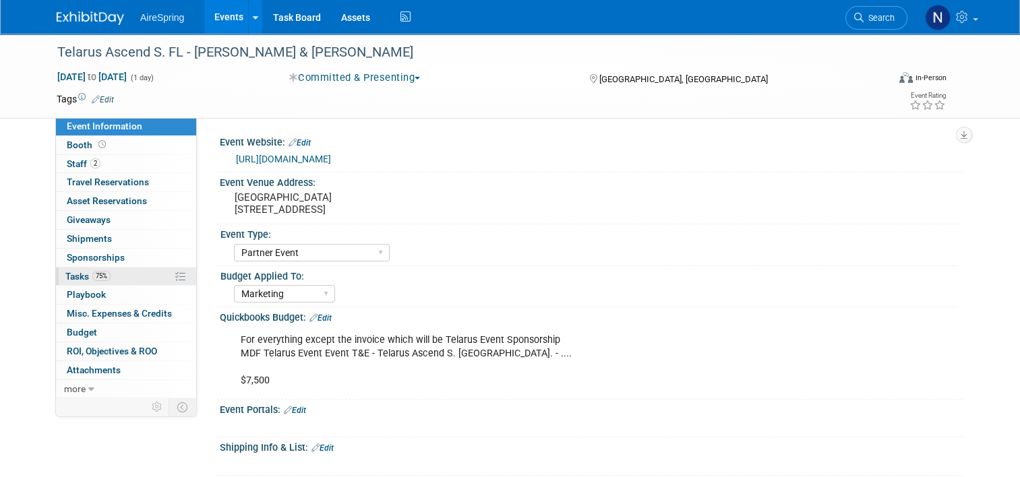
click at [127, 272] on link "75% Tasks 75%" at bounding box center [126, 277] width 140 height 18
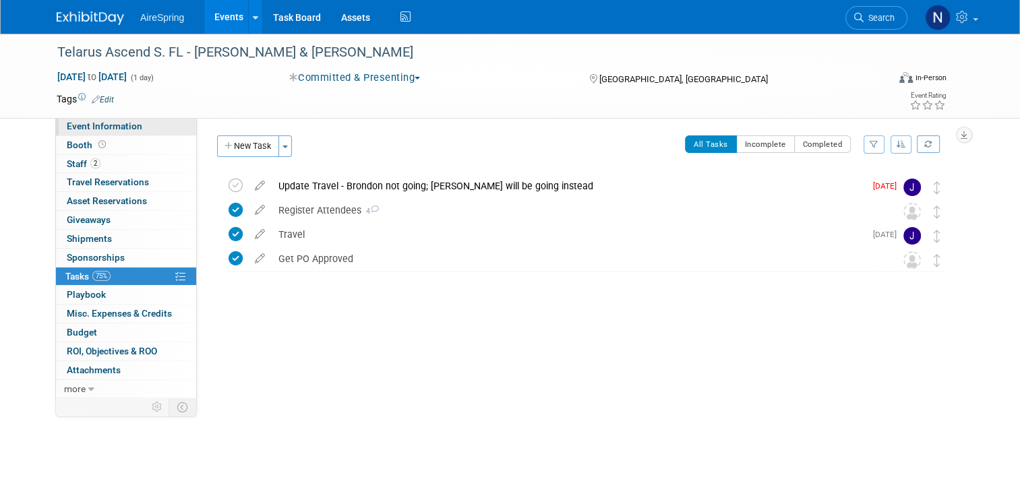
click at [104, 127] on span "Event Information" at bounding box center [104, 126] width 75 height 11
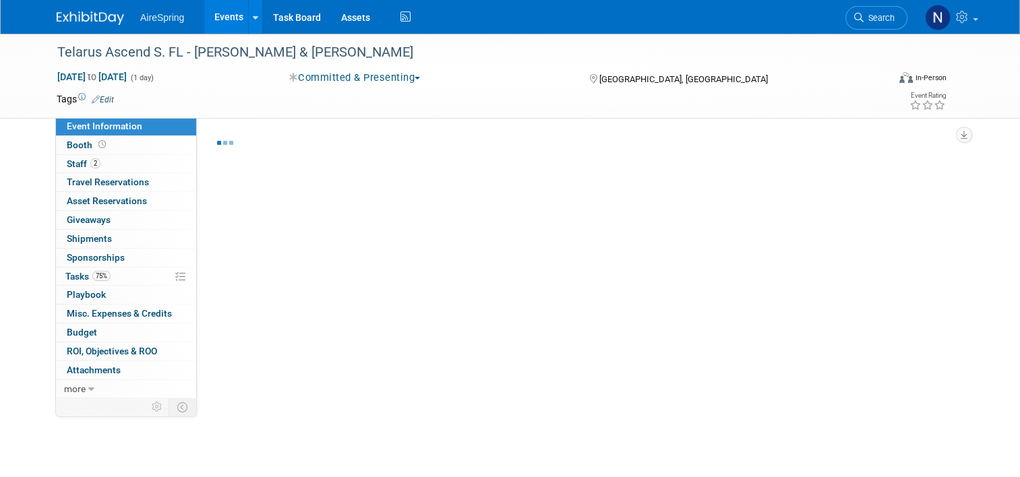
select select "Partner Event"
select select "Marketing"
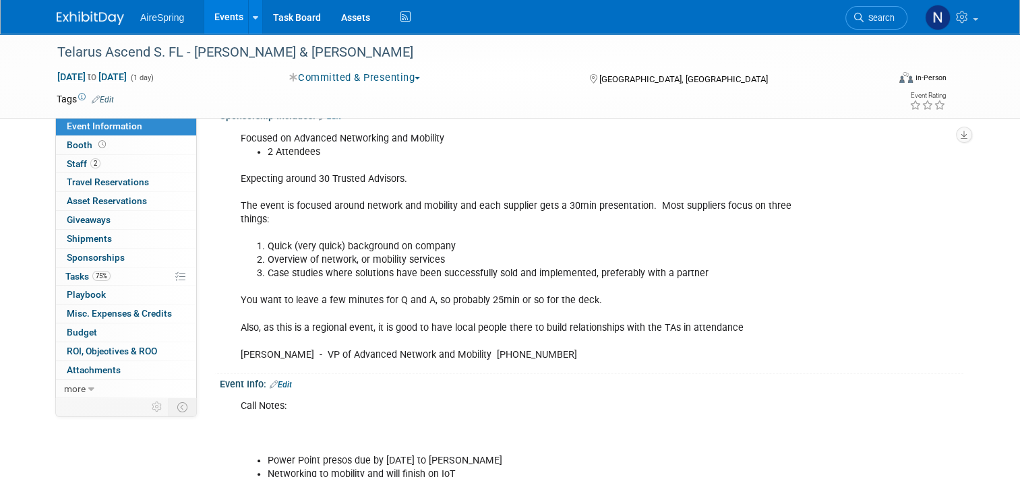
scroll to position [1011, 0]
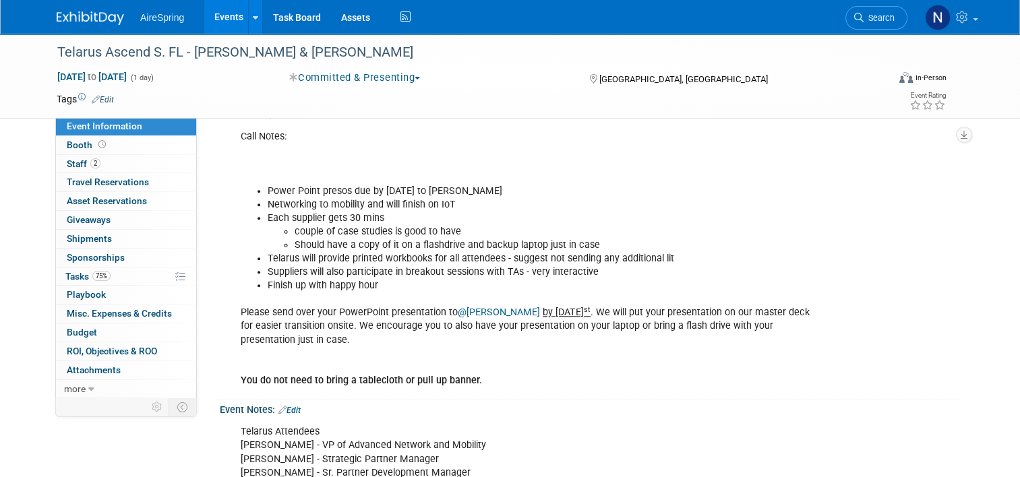
click at [206, 16] on link "Events" at bounding box center [228, 17] width 49 height 34
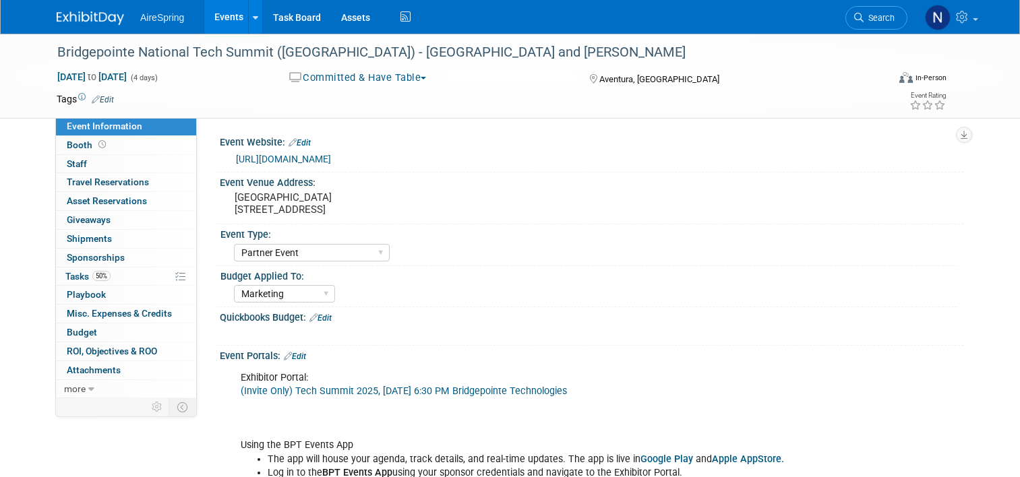
select select "Partner Event"
select select "Marketing"
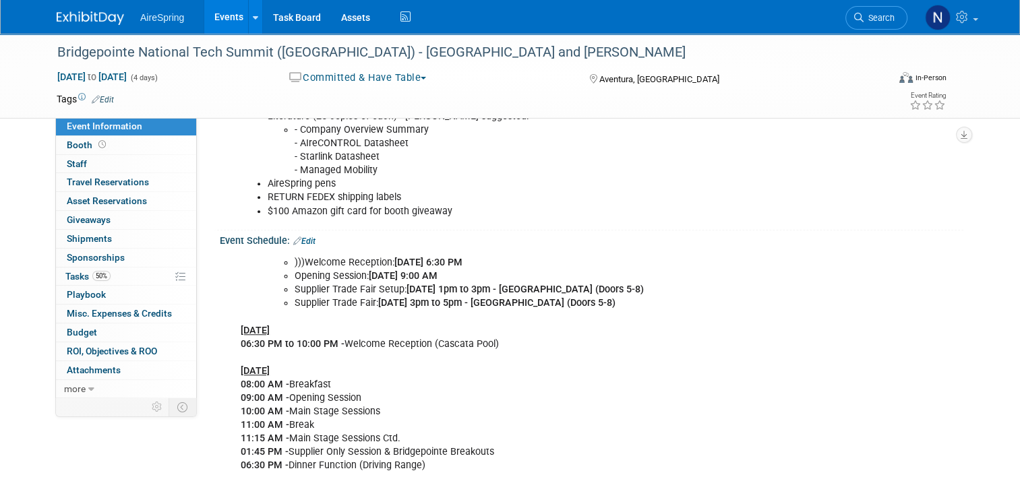
scroll to position [1078, 0]
